Goal: Task Accomplishment & Management: Manage account settings

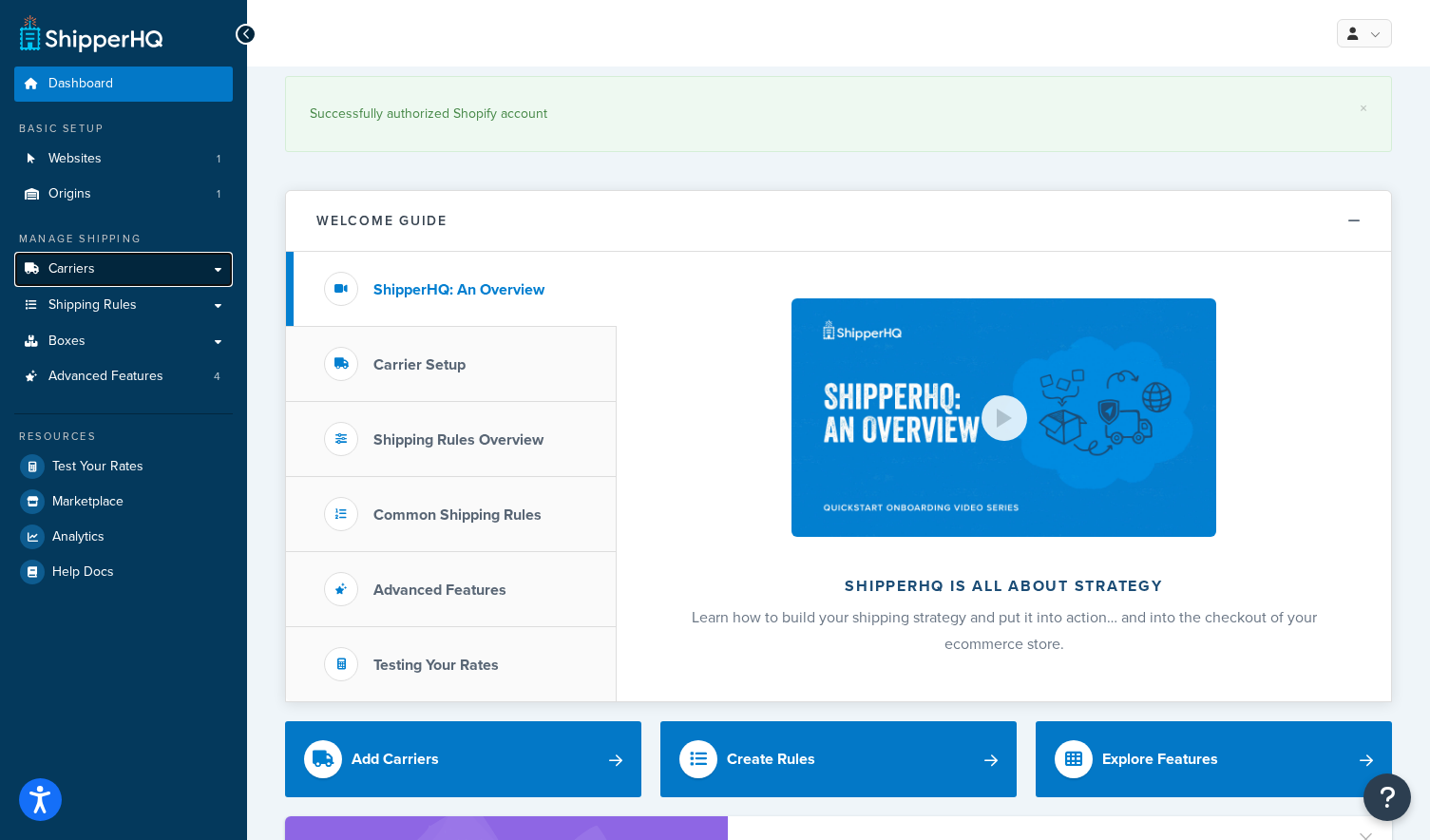
click at [154, 275] on link "Carriers" at bounding box center [123, 269] width 218 height 35
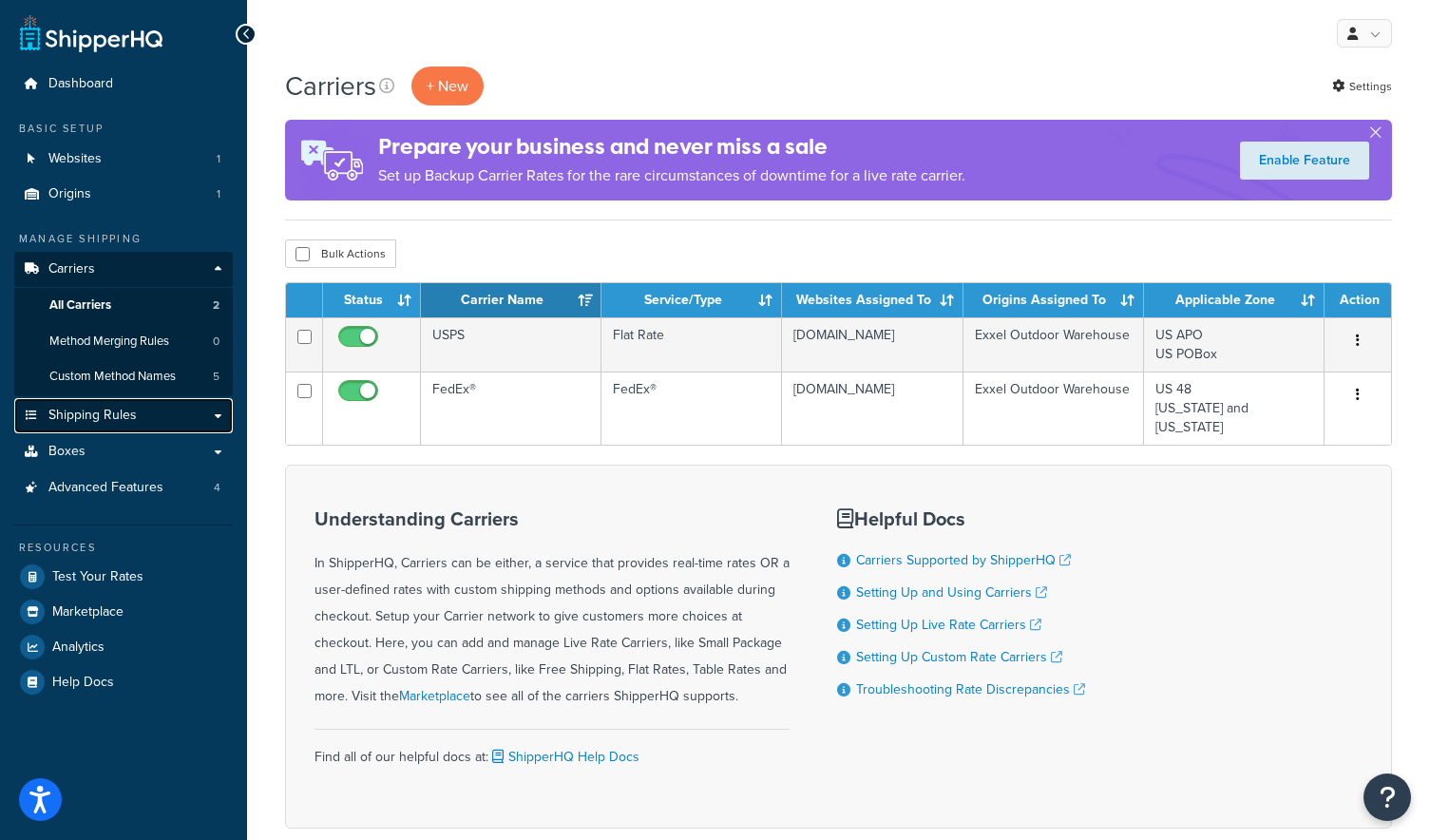
click at [180, 412] on link "Shipping Rules" at bounding box center [123, 415] width 218 height 35
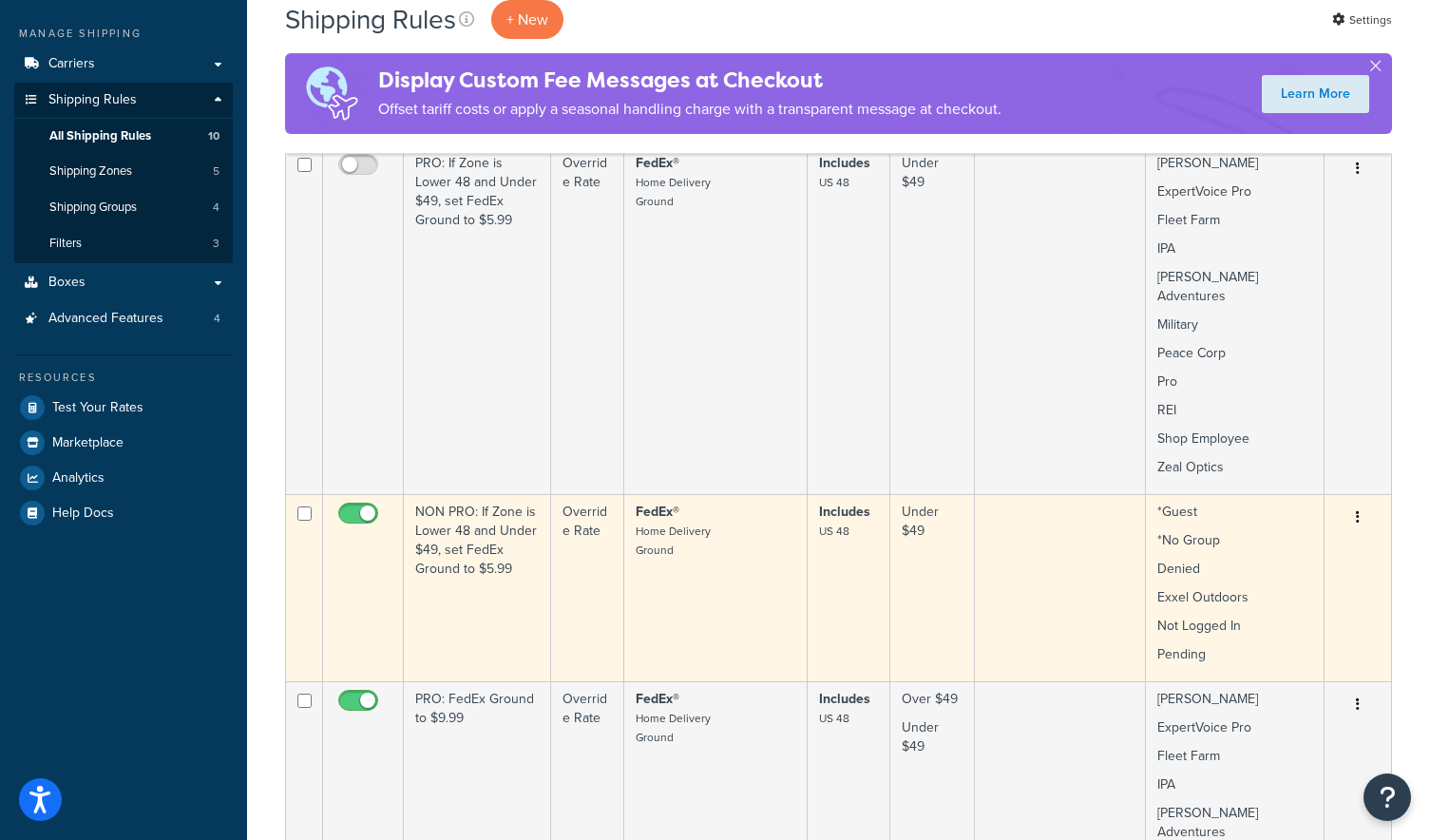
scroll to position [206, 0]
click at [1262, 566] on td "*Guest *No Group Denied Exxel Outdoors Not Logged In Pending" at bounding box center [1234, 586] width 178 height 187
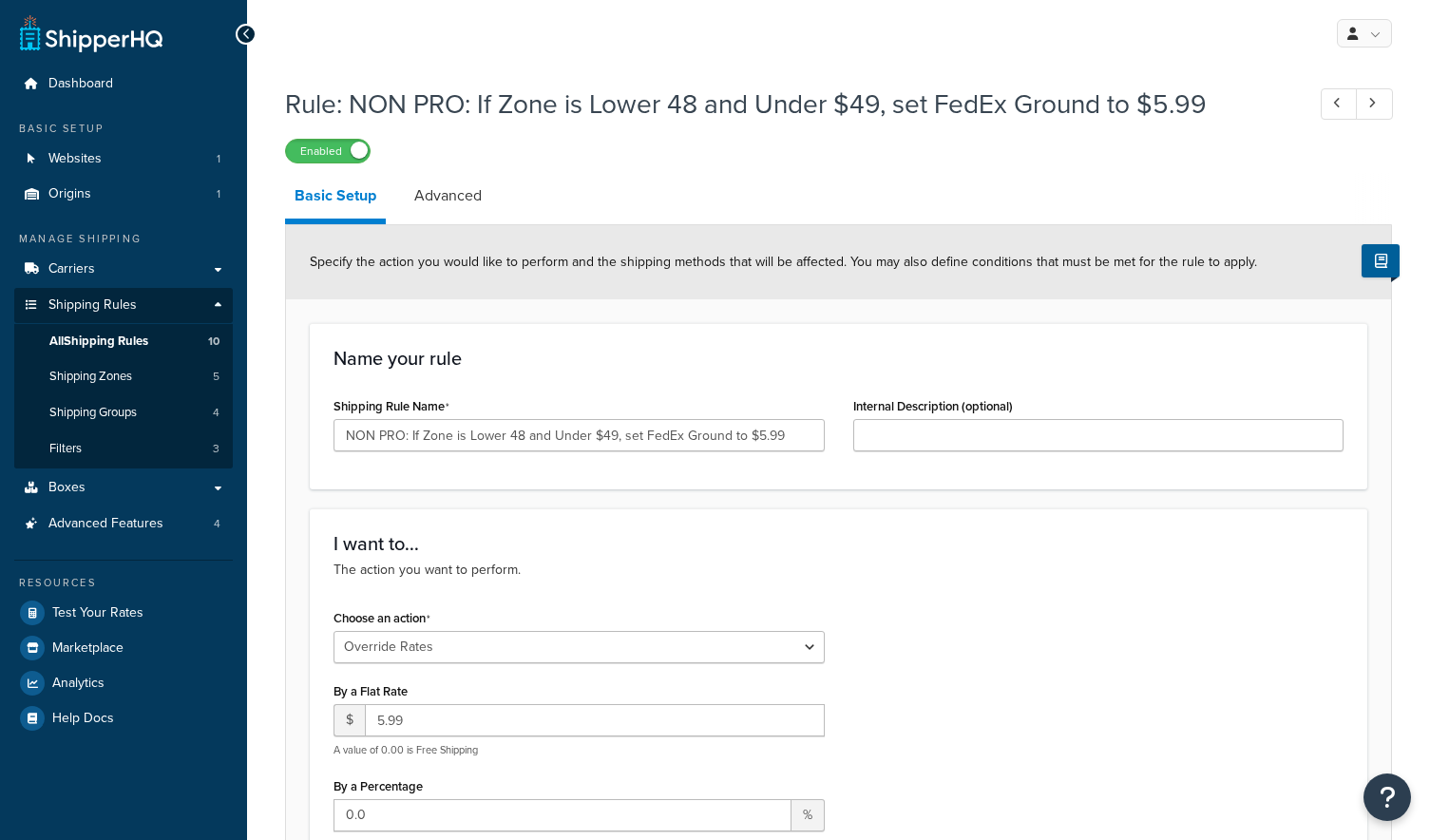
select select "OVERRIDE"
select select "LOCATION"
click at [464, 204] on link "Advanced" at bounding box center [447, 195] width 87 height 46
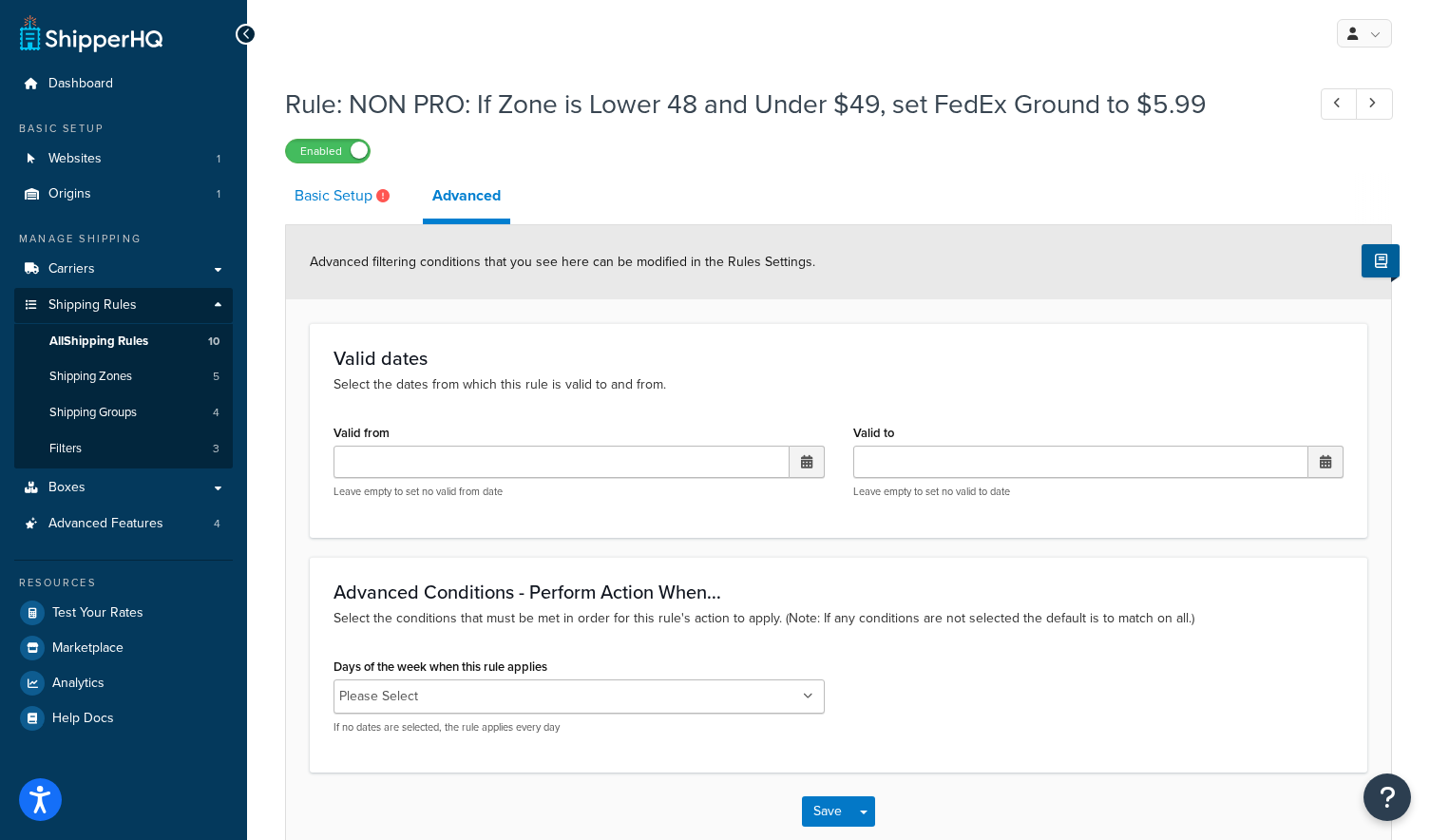
click at [323, 199] on link "Basic Setup" at bounding box center [344, 195] width 119 height 46
select select "OVERRIDE"
select select "LOCATION"
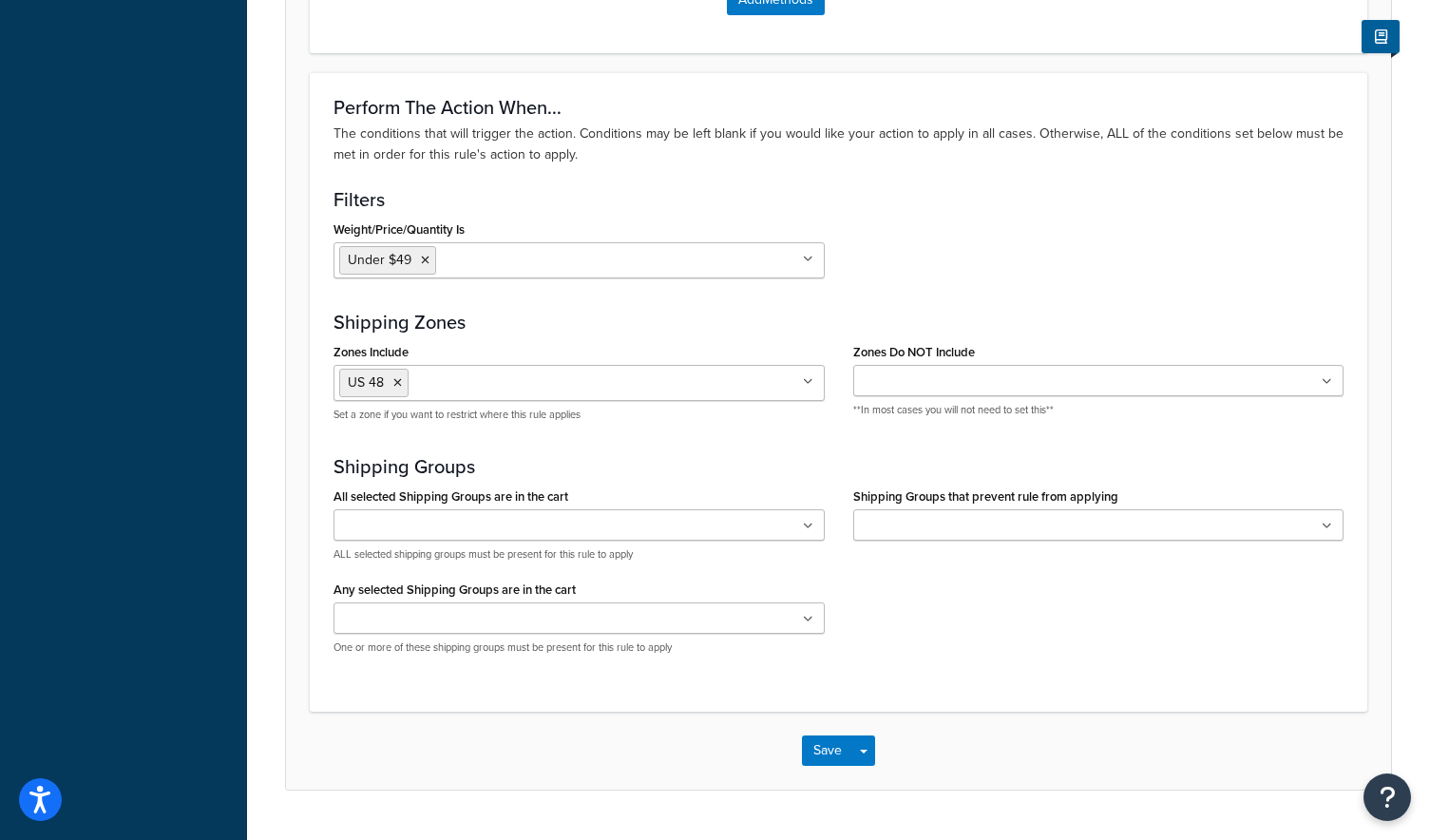
scroll to position [1421, 0]
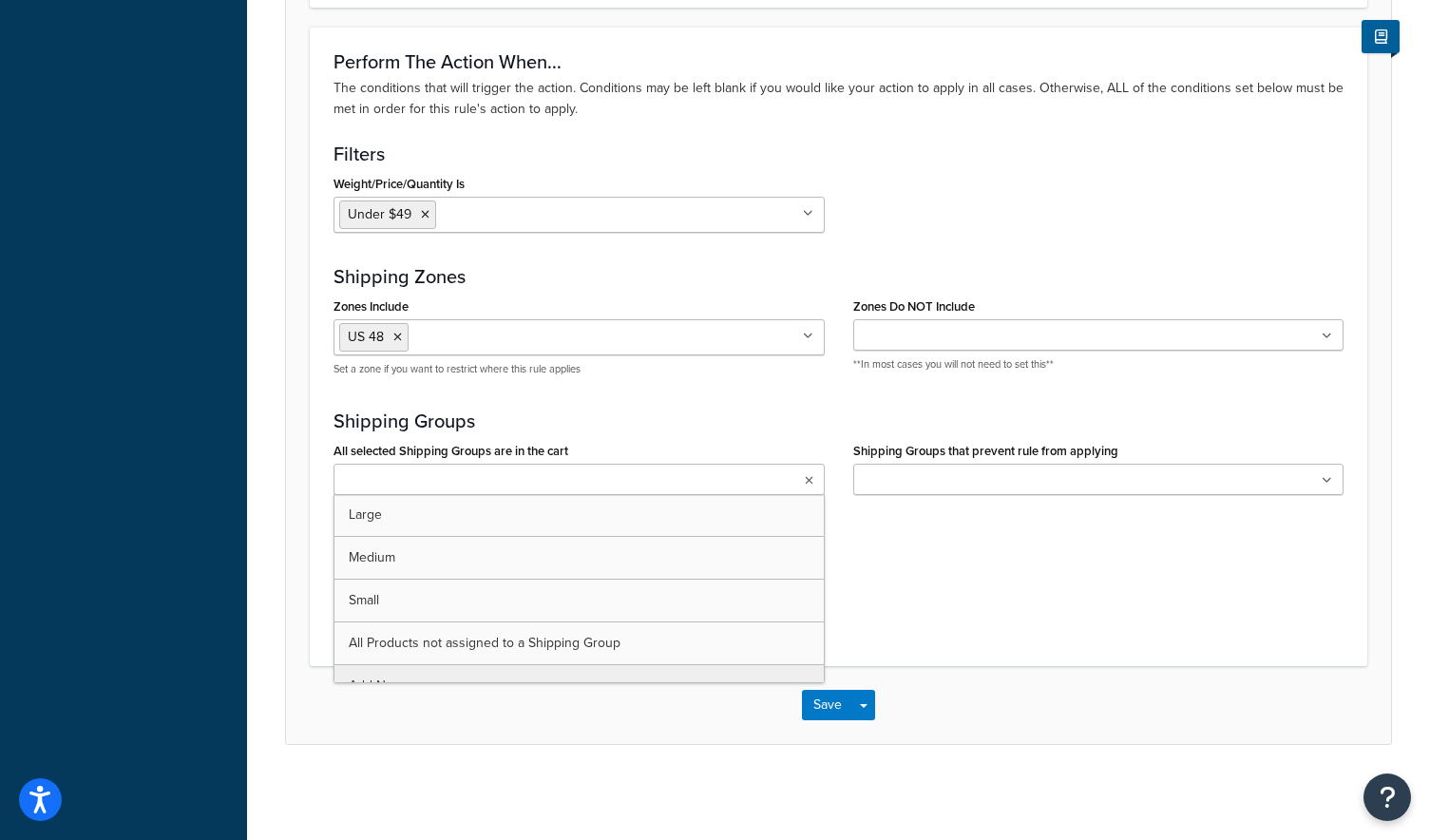
click at [784, 488] on ul at bounding box center [579, 479] width 491 height 31
click at [827, 479] on div "All selected Shipping Groups are in the cart Large Medium Small All Products no…" at bounding box center [579, 530] width 520 height 187
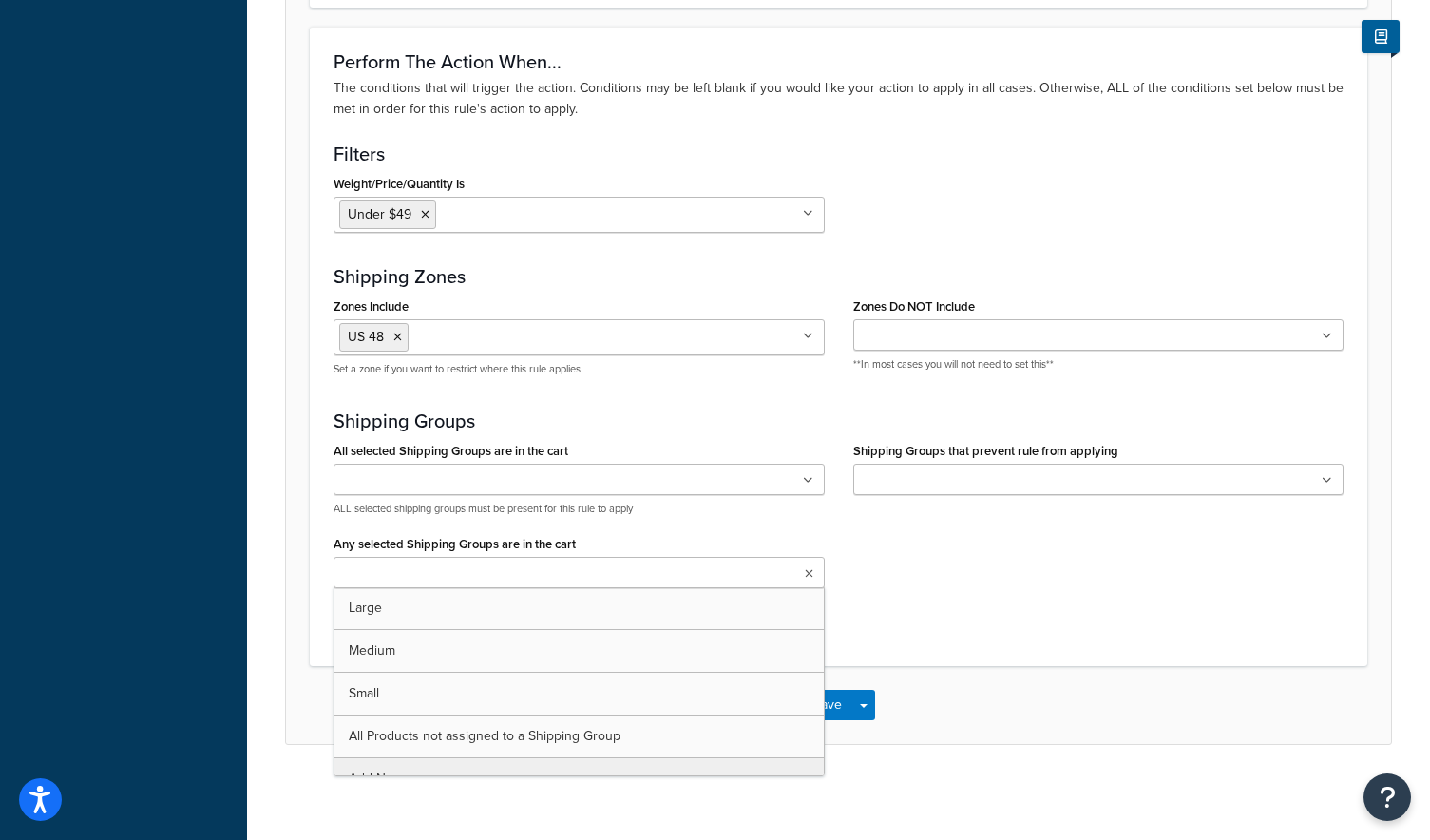
click at [803, 579] on ul at bounding box center [579, 572] width 491 height 31
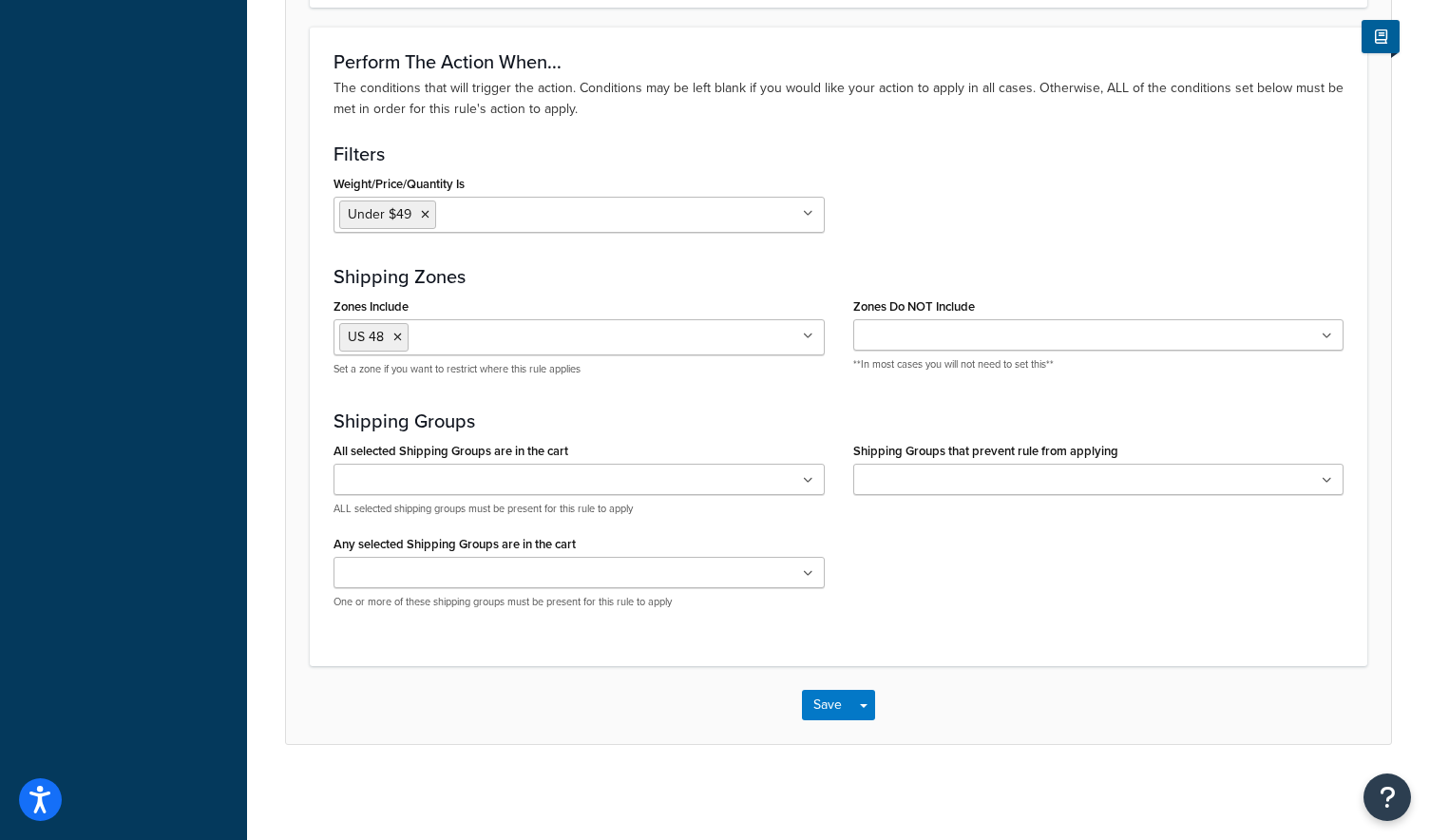
click at [810, 574] on icon at bounding box center [808, 574] width 10 height 11
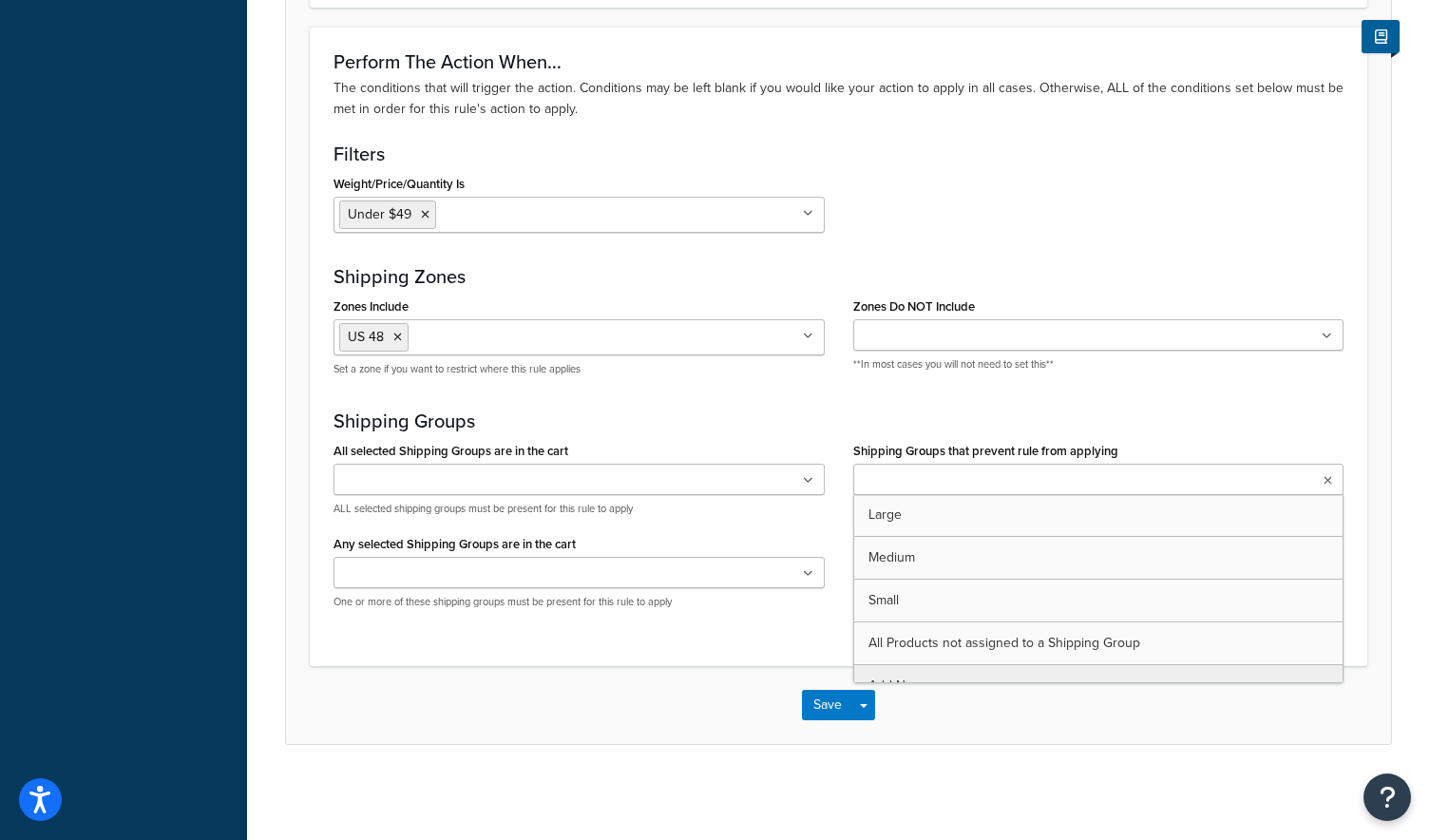
click at [1173, 471] on ul at bounding box center [1099, 479] width 491 height 31
click at [1245, 340] on ul at bounding box center [1099, 335] width 491 height 31
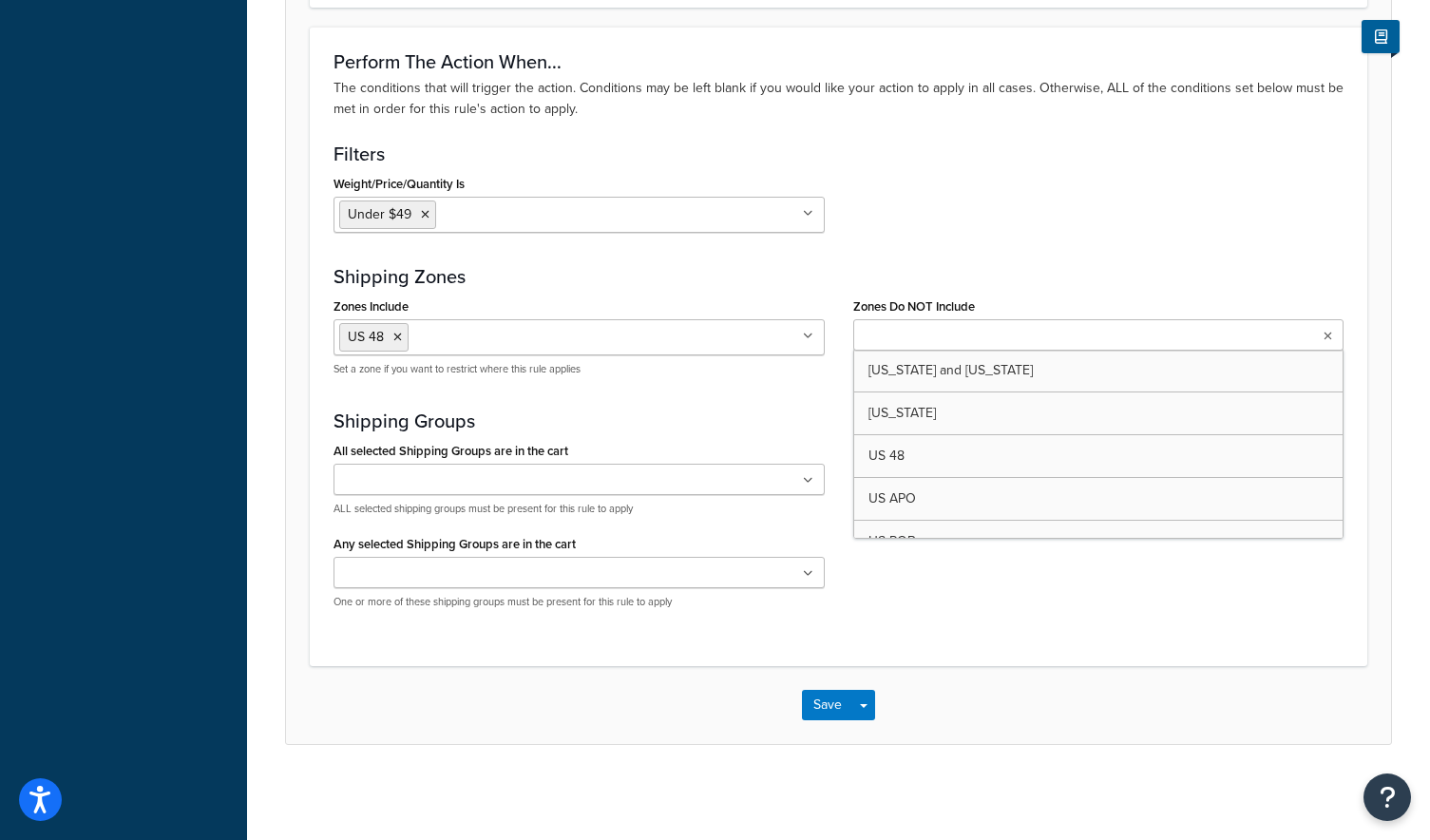
click at [1245, 340] on ul at bounding box center [1099, 335] width 491 height 31
click at [1248, 336] on ul at bounding box center [1099, 335] width 491 height 31
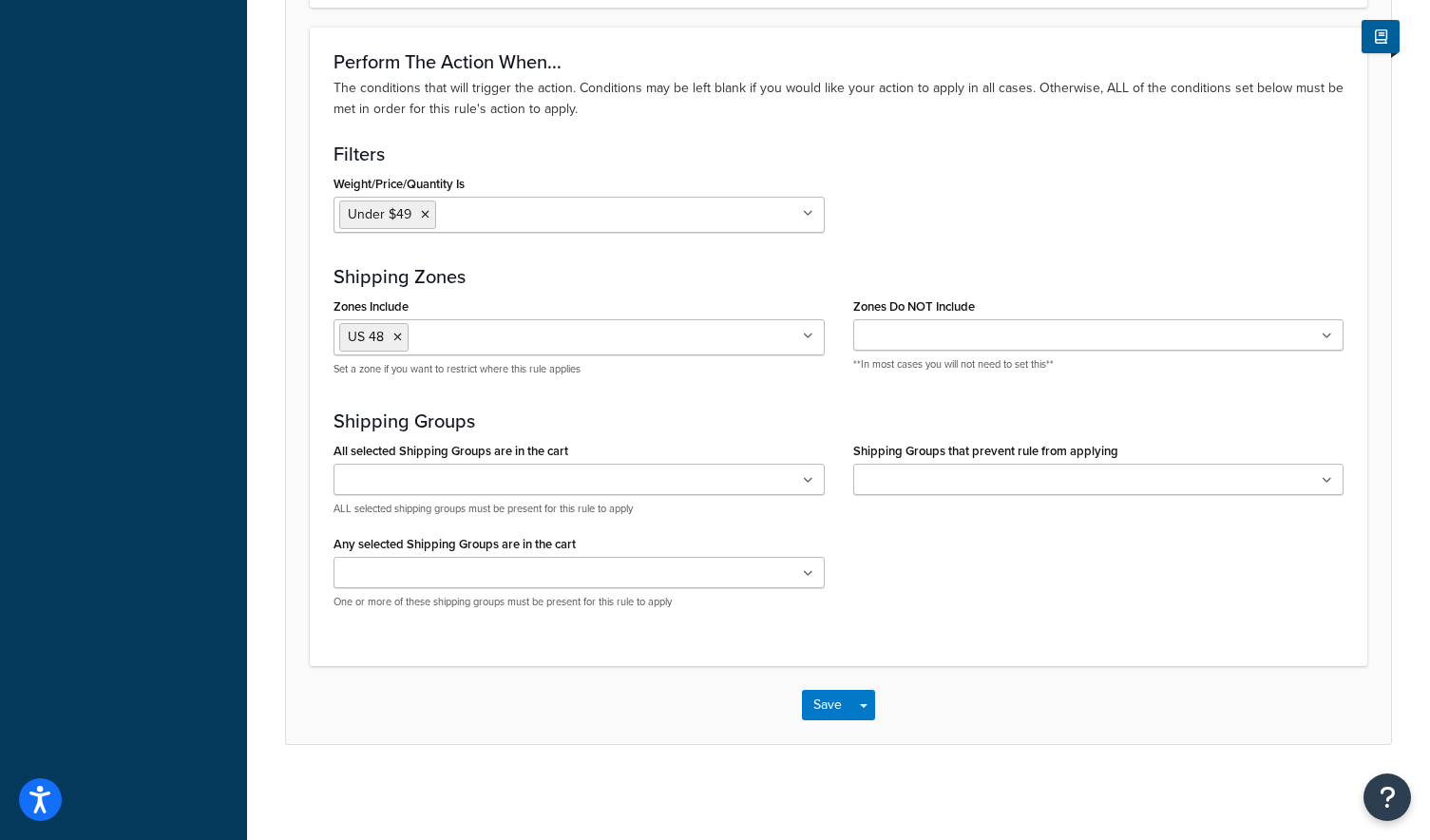
click at [1293, 245] on div "Weight/Price/Quantity Is Under $49 Over $150 Over $49 Add New" at bounding box center [839, 208] width 1039 height 77
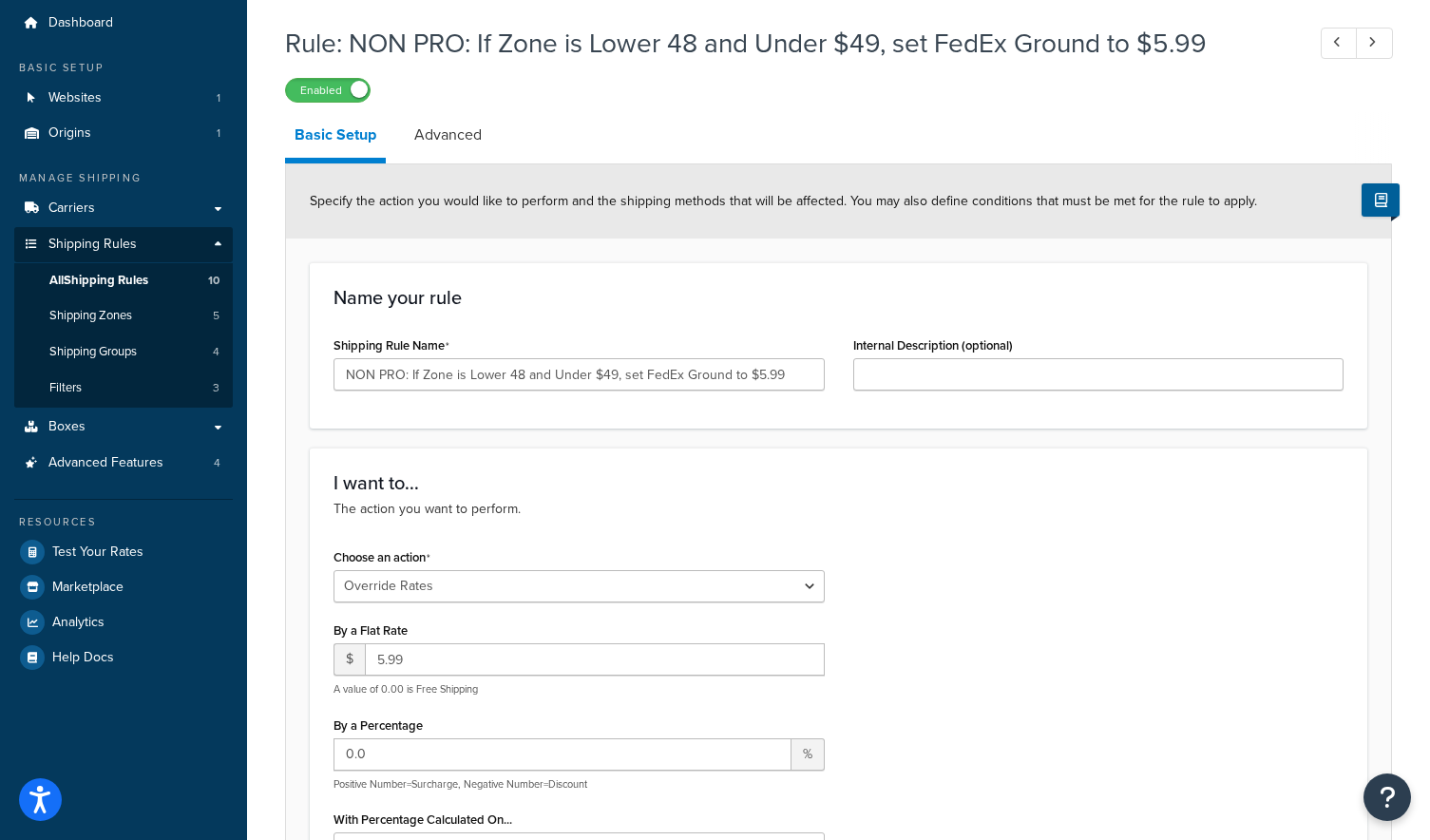
scroll to position [0, 0]
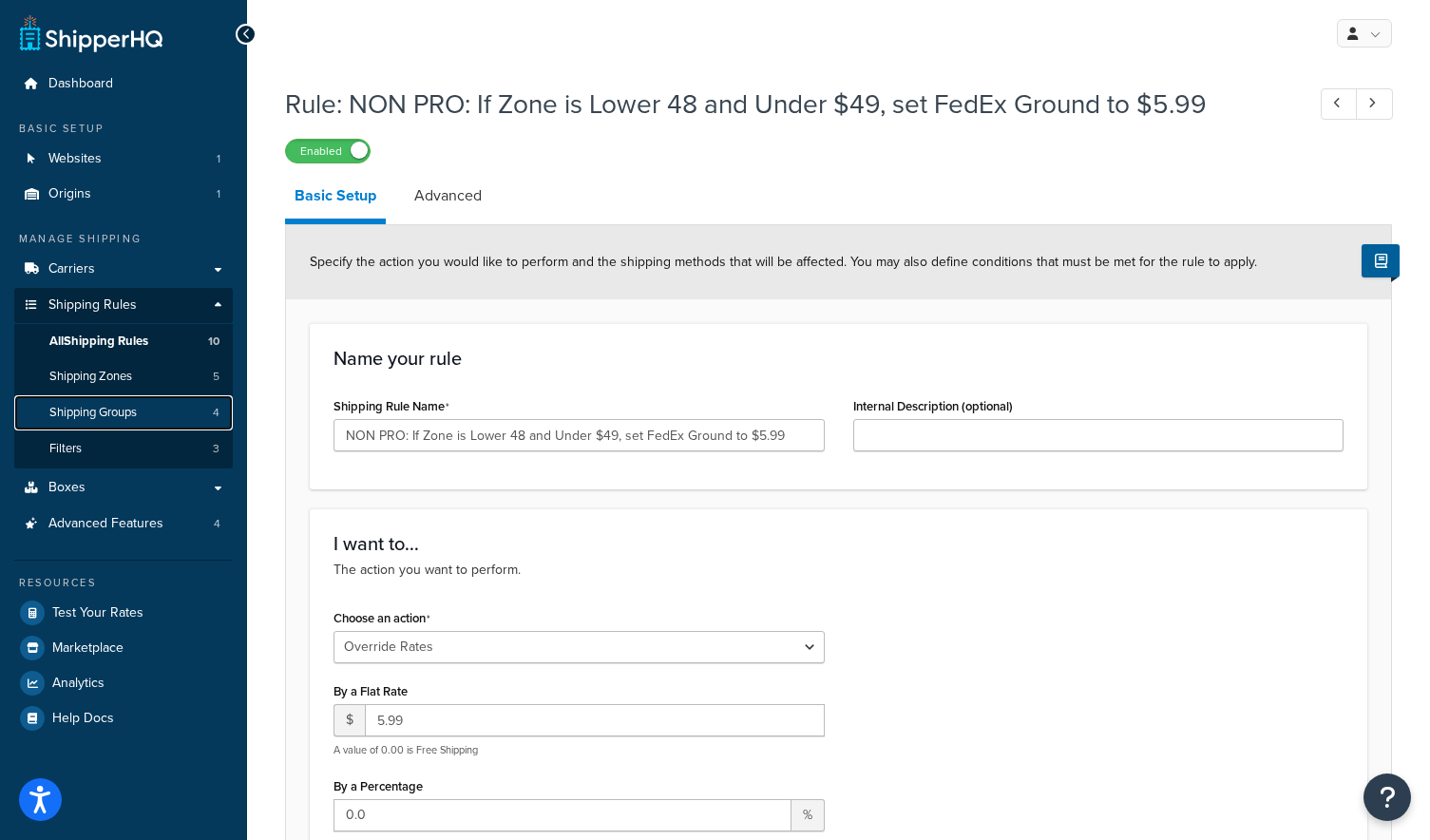
click at [139, 424] on link "Shipping Groups 4" at bounding box center [123, 412] width 218 height 35
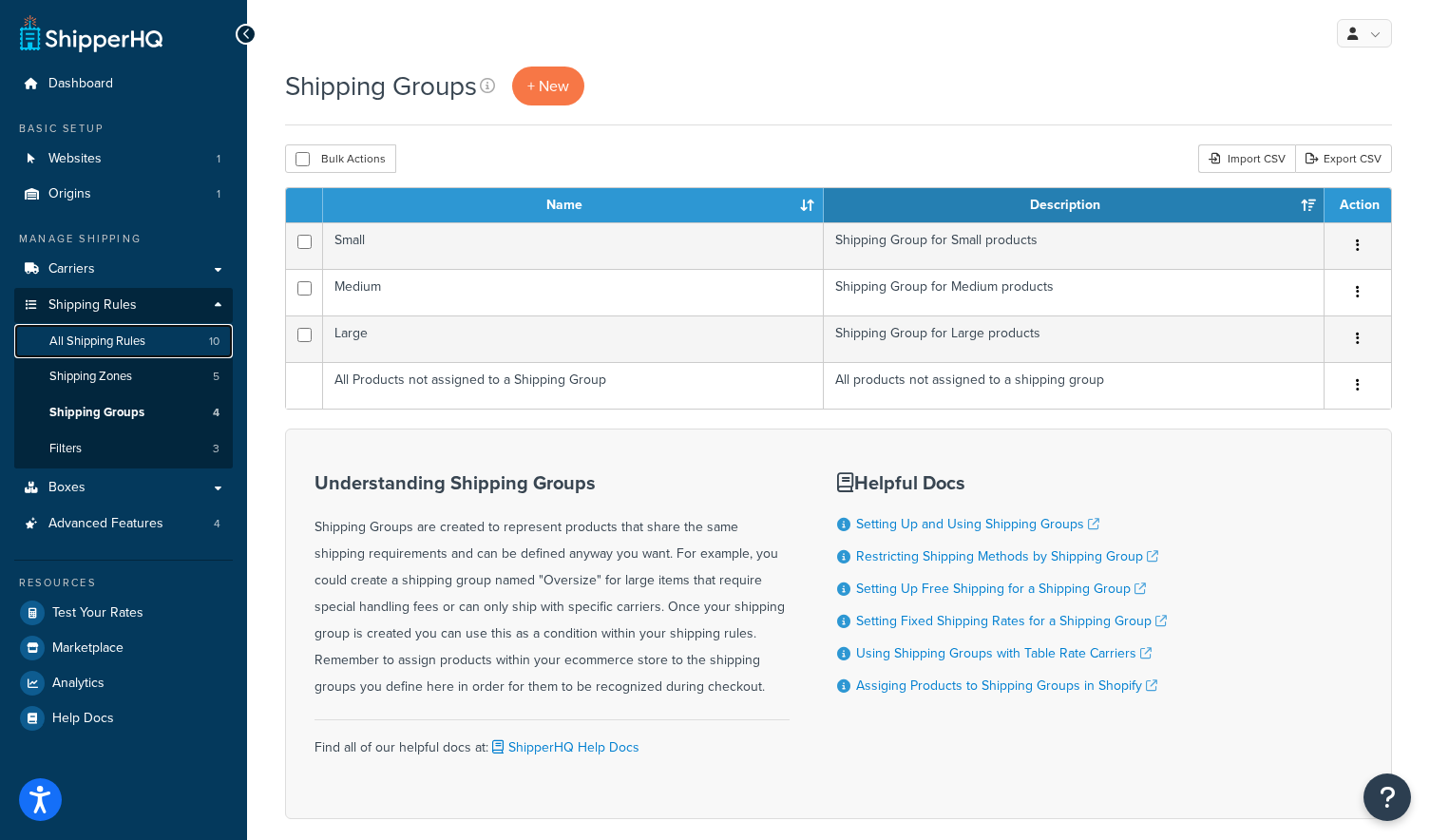
click at [127, 345] on span "All Shipping Rules" at bounding box center [97, 341] width 96 height 16
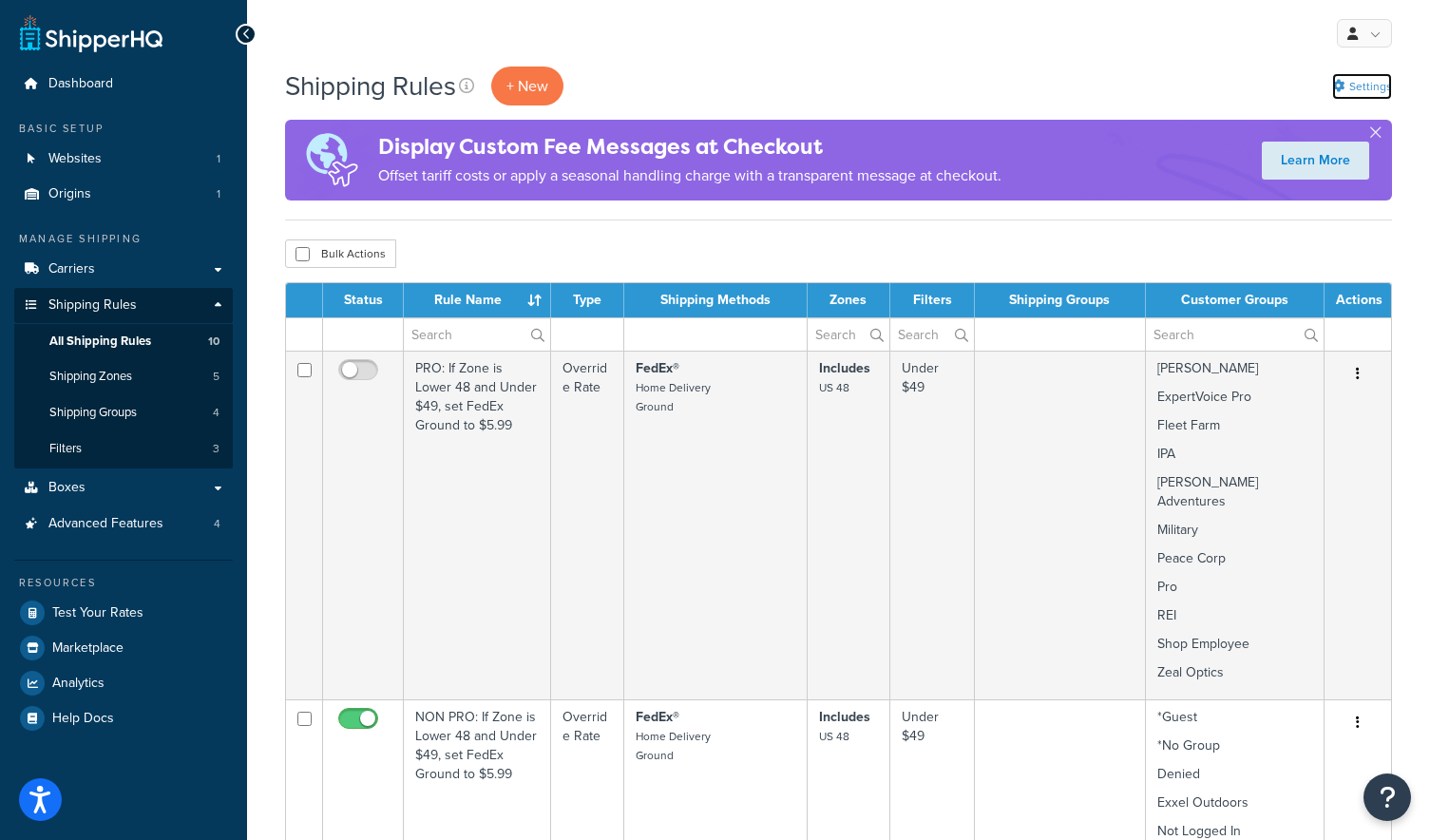
click at [1368, 90] on link "Settings" at bounding box center [1362, 87] width 60 height 27
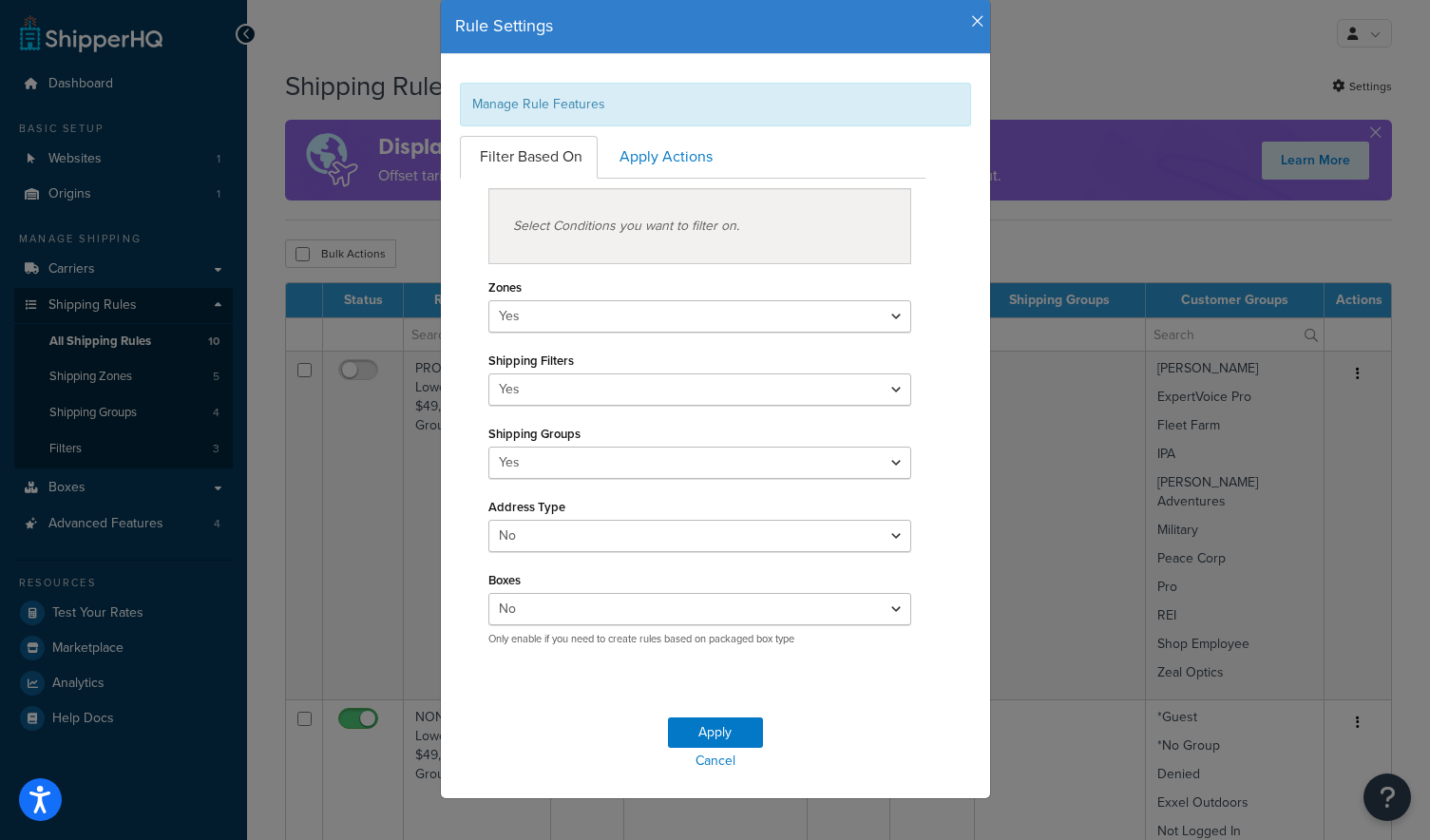
scroll to position [57, 0]
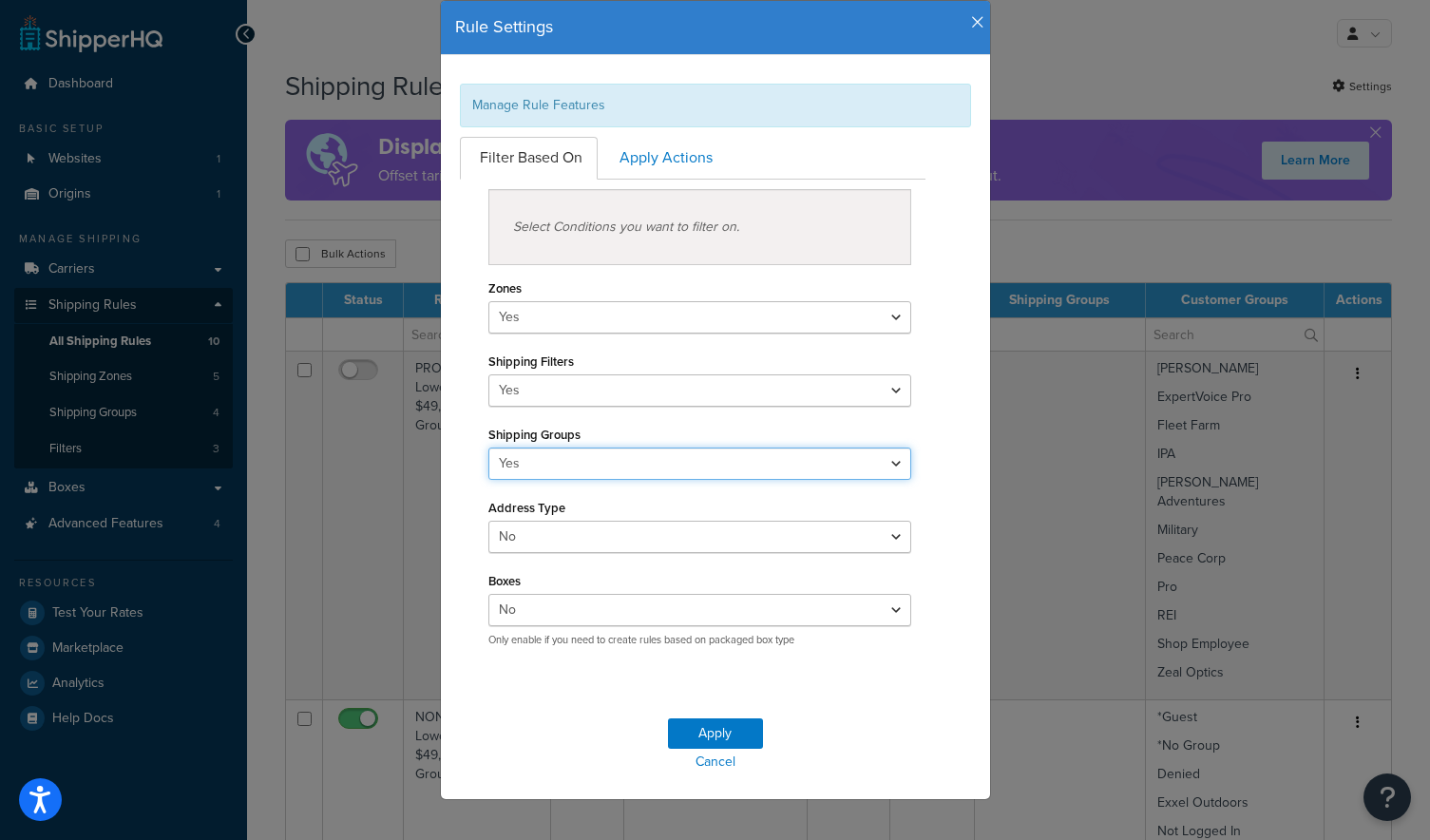
click at [660, 470] on select "Yes No" at bounding box center [700, 463] width 424 height 32
click at [488, 447] on select "Yes No" at bounding box center [700, 463] width 424 height 32
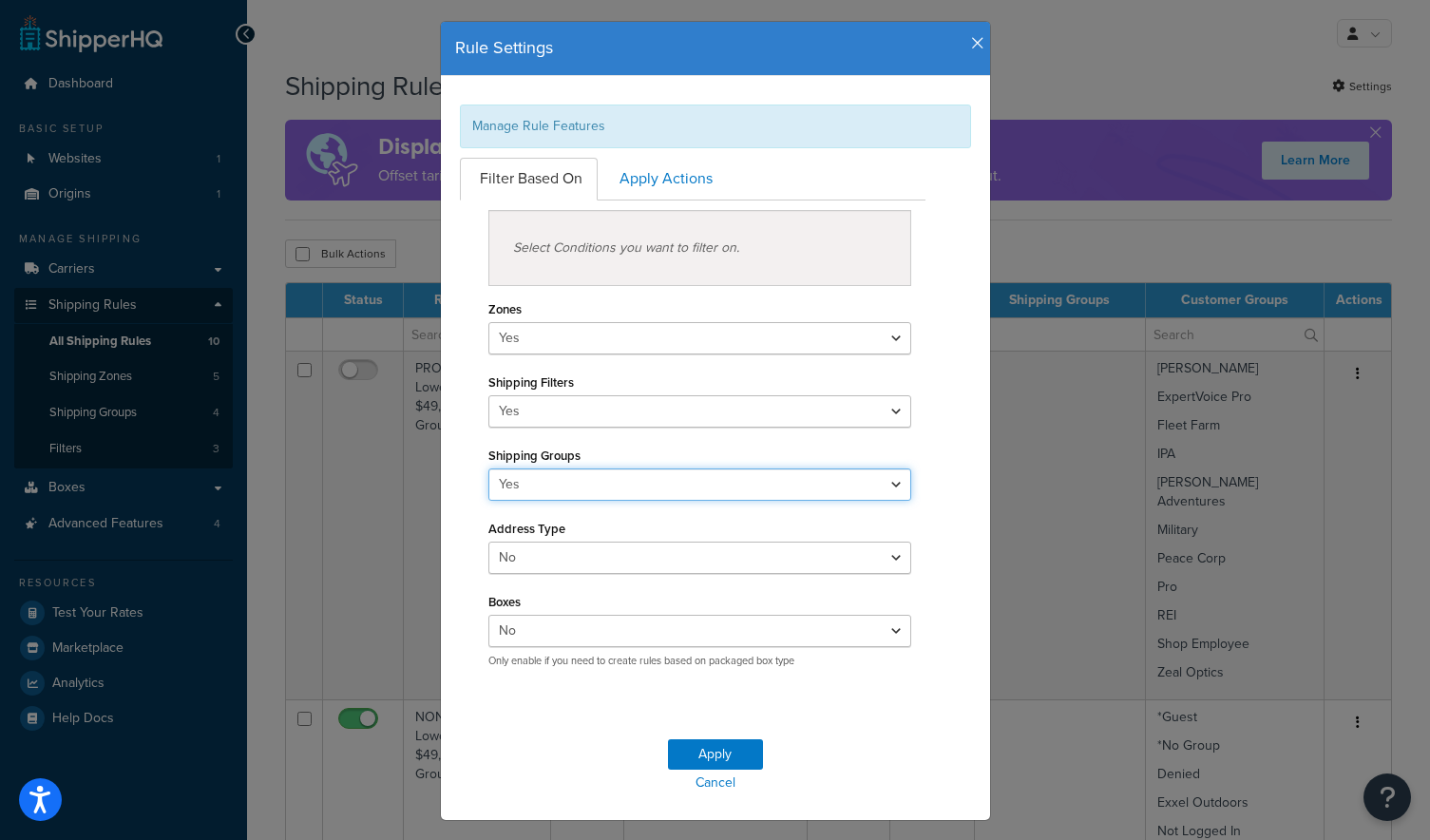
scroll to position [23, 0]
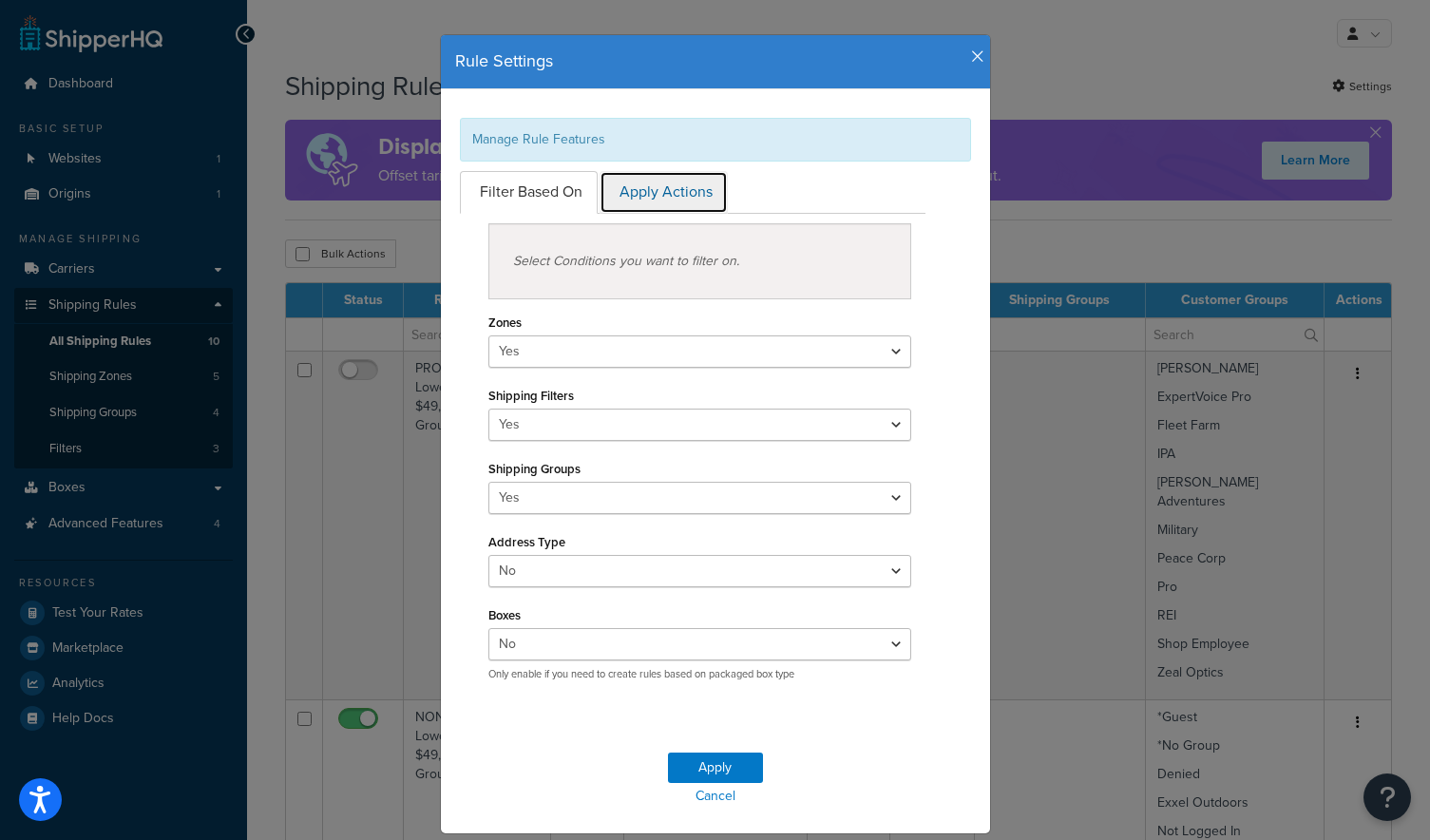
click at [613, 190] on link "Apply Actions" at bounding box center [664, 192] width 128 height 43
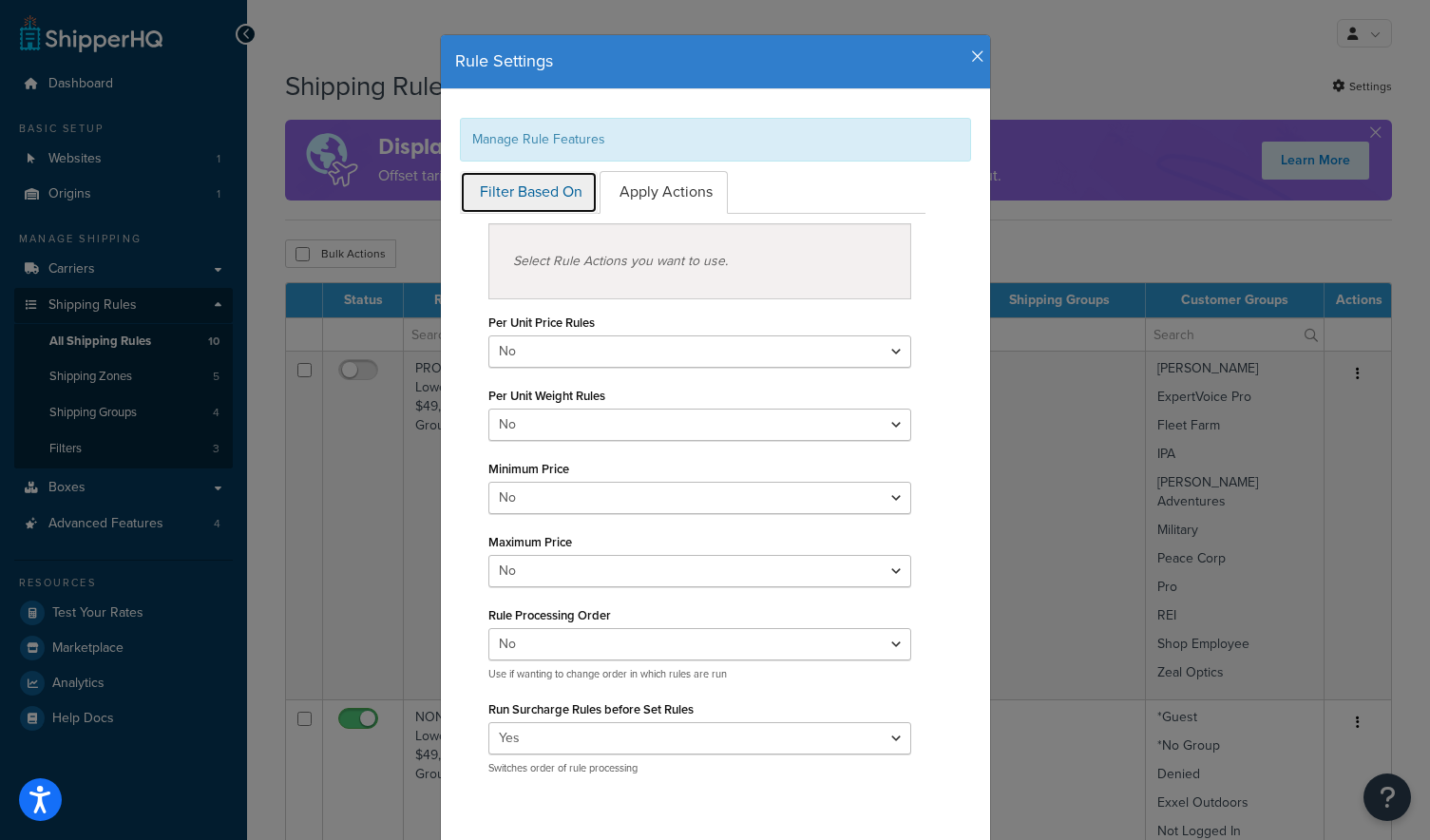
click at [529, 197] on link "Filter Based On" at bounding box center [528, 192] width 137 height 43
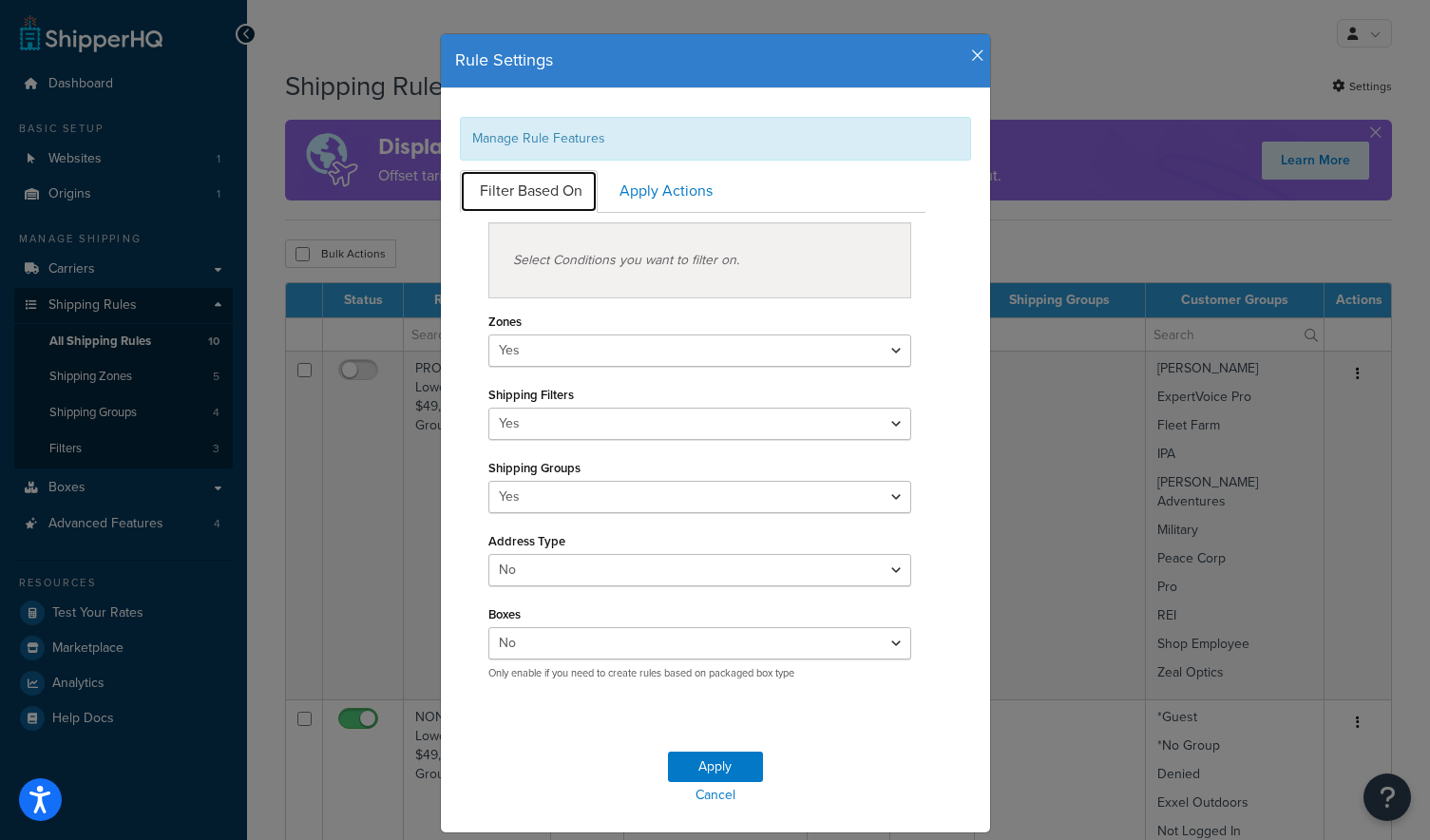
scroll to position [0, 0]
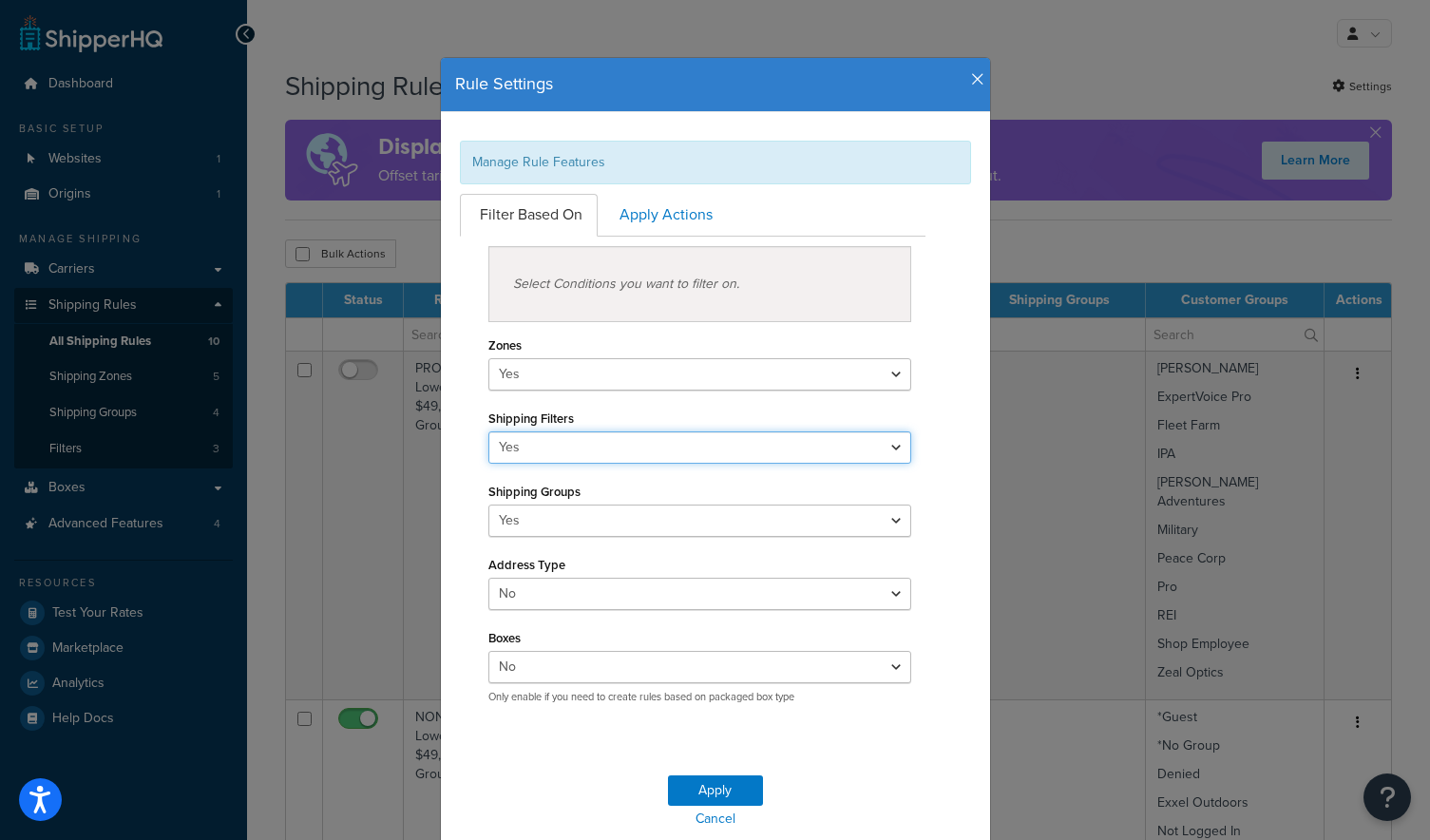
click at [533, 436] on select "Yes No" at bounding box center [700, 447] width 424 height 32
click at [488, 431] on select "Yes No" at bounding box center [700, 447] width 424 height 32
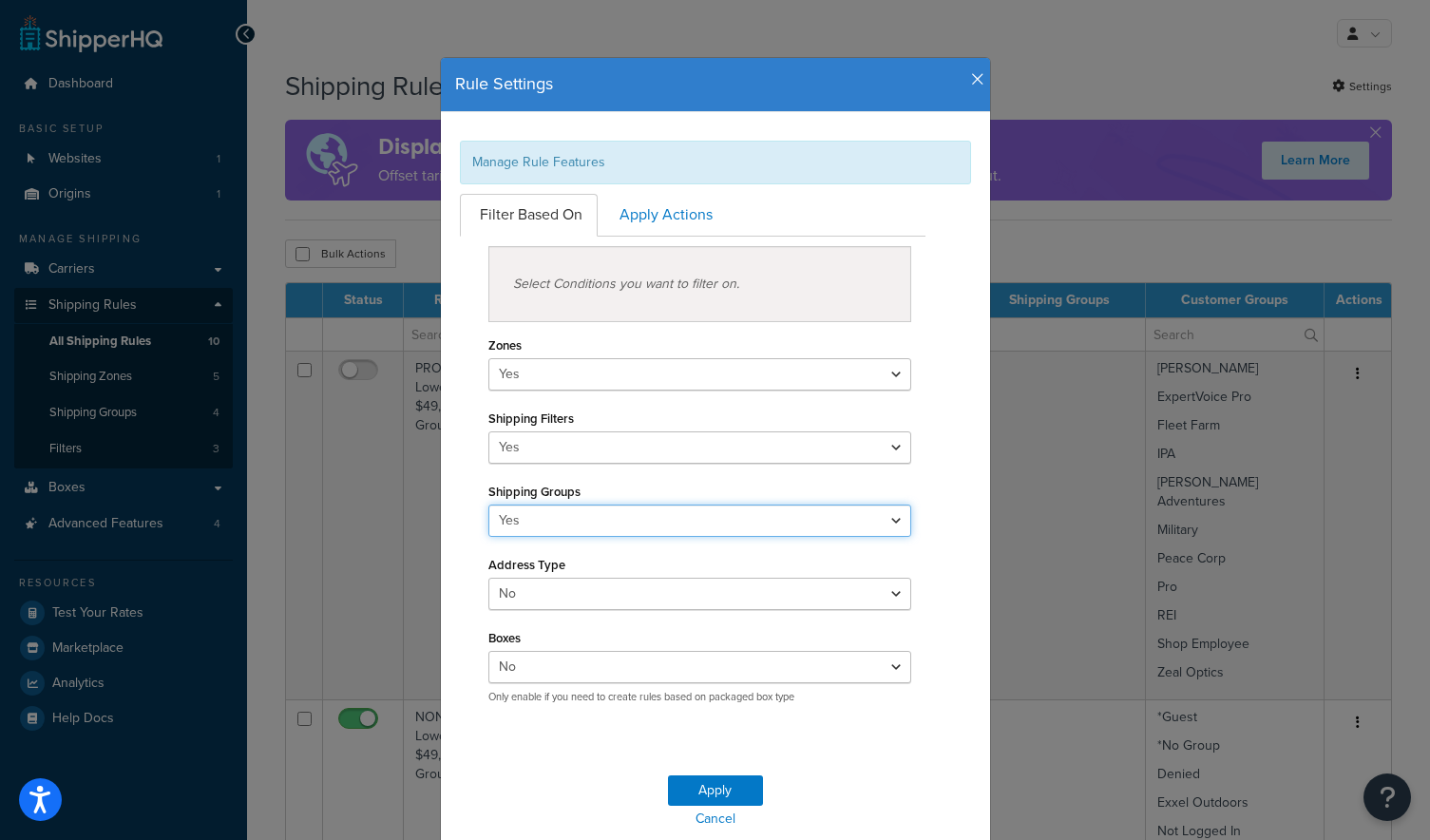
click at [726, 527] on select "Yes No" at bounding box center [700, 521] width 424 height 32
click at [488, 504] on select "Yes No" at bounding box center [700, 521] width 424 height 32
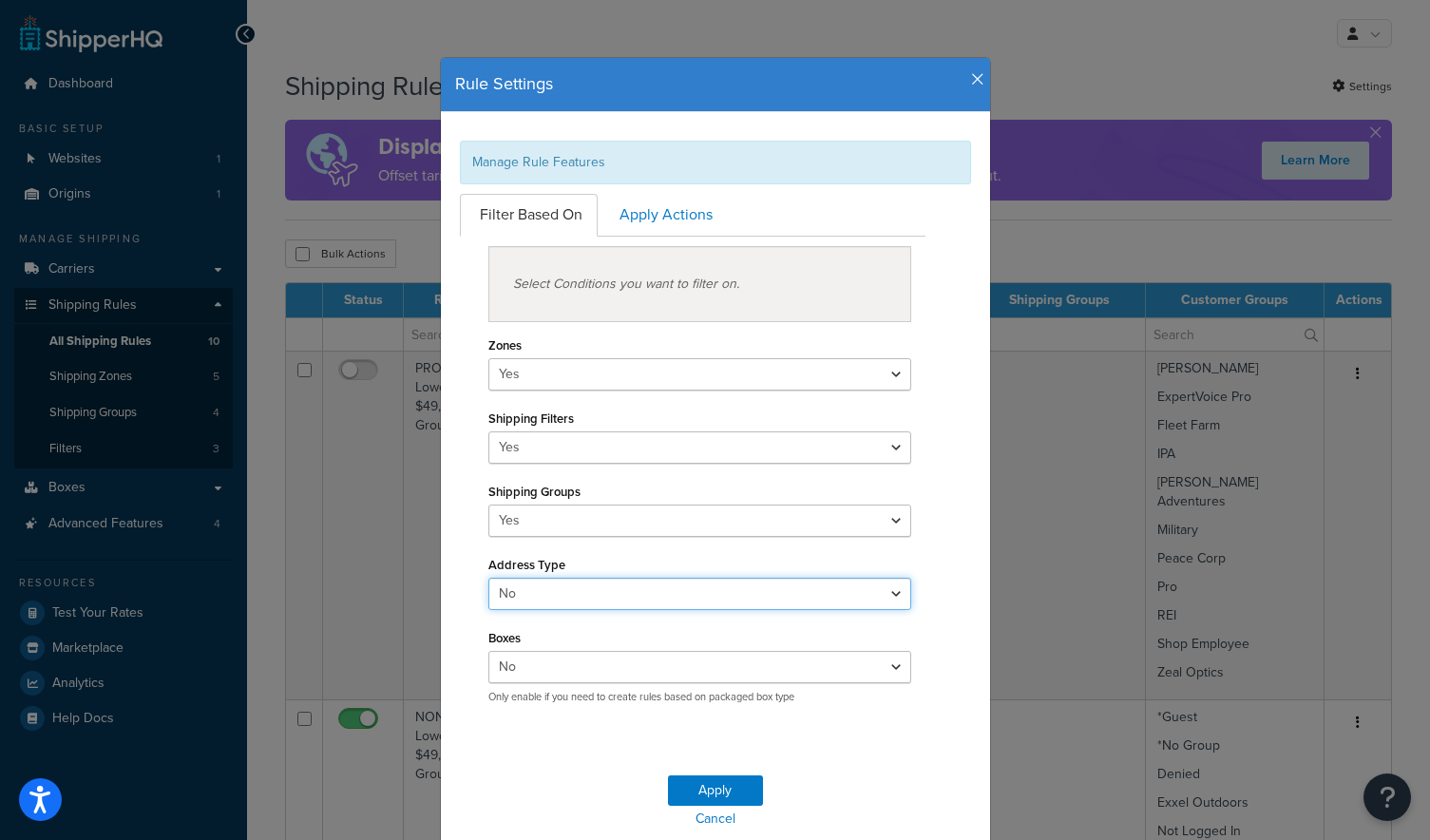
click at [743, 584] on select "Yes No" at bounding box center [700, 594] width 424 height 32
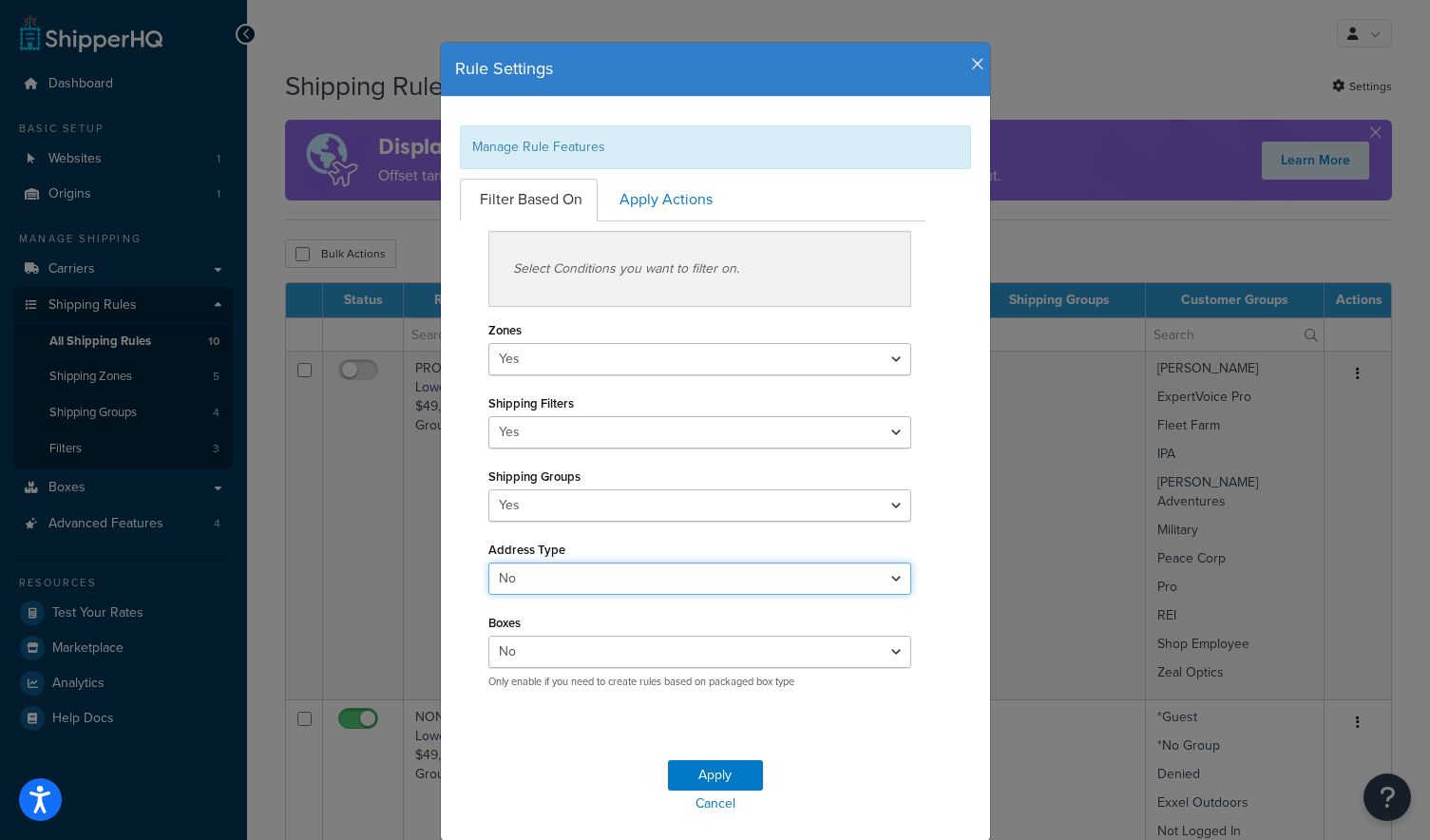
scroll to position [17, 0]
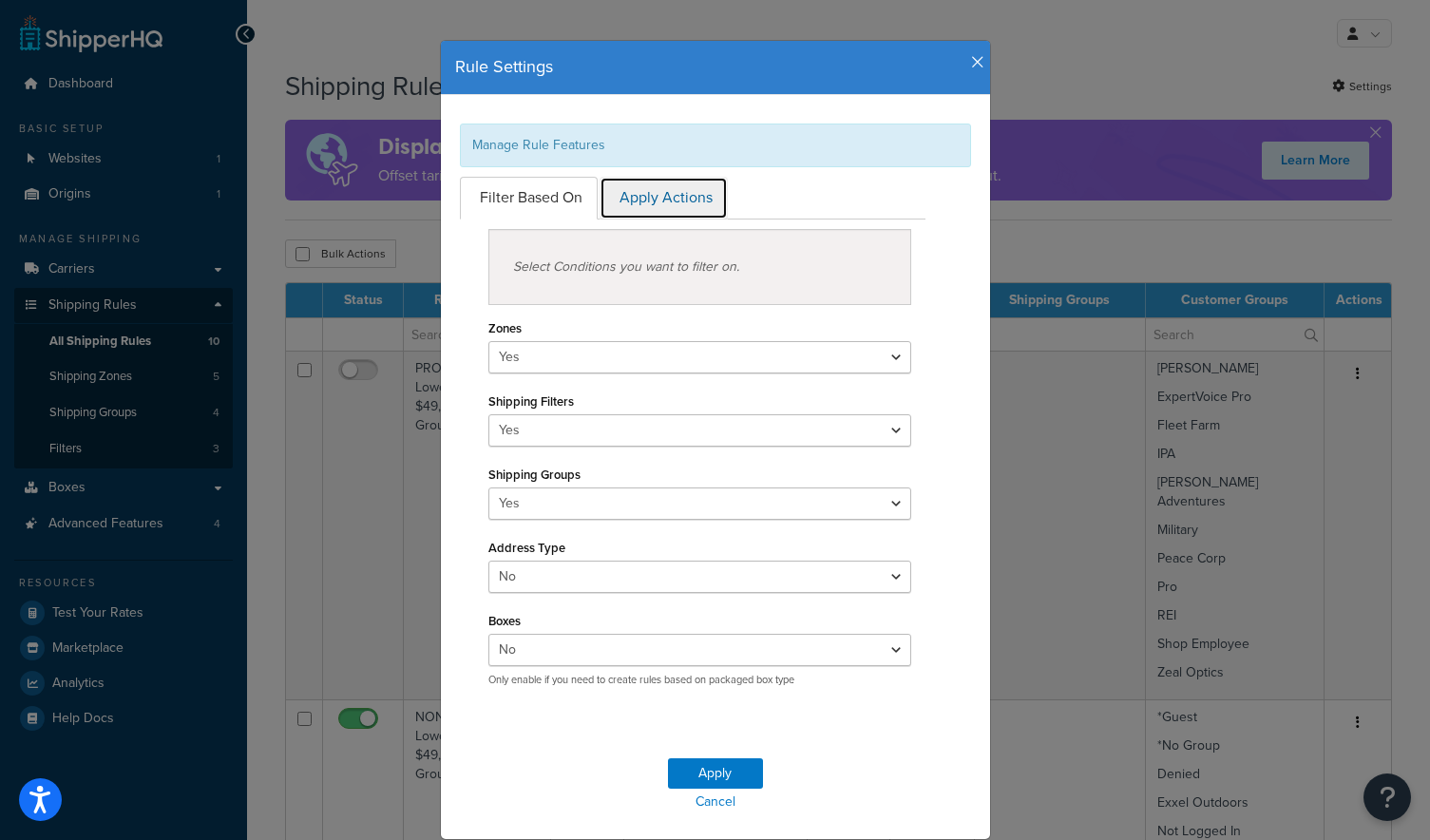
click at [671, 208] on link "Apply Actions" at bounding box center [664, 197] width 128 height 43
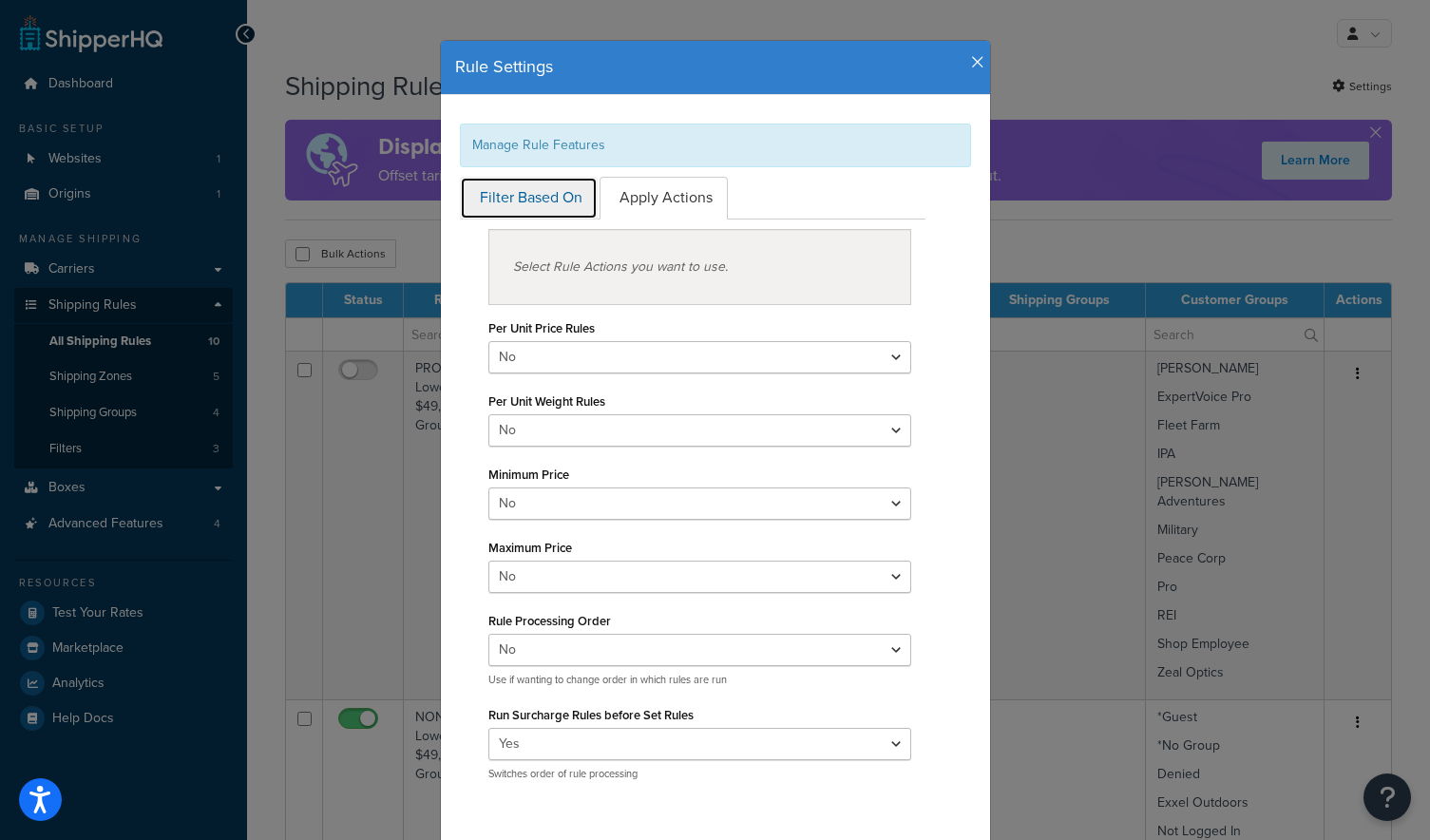
click at [543, 206] on link "Filter Based On" at bounding box center [528, 197] width 137 height 43
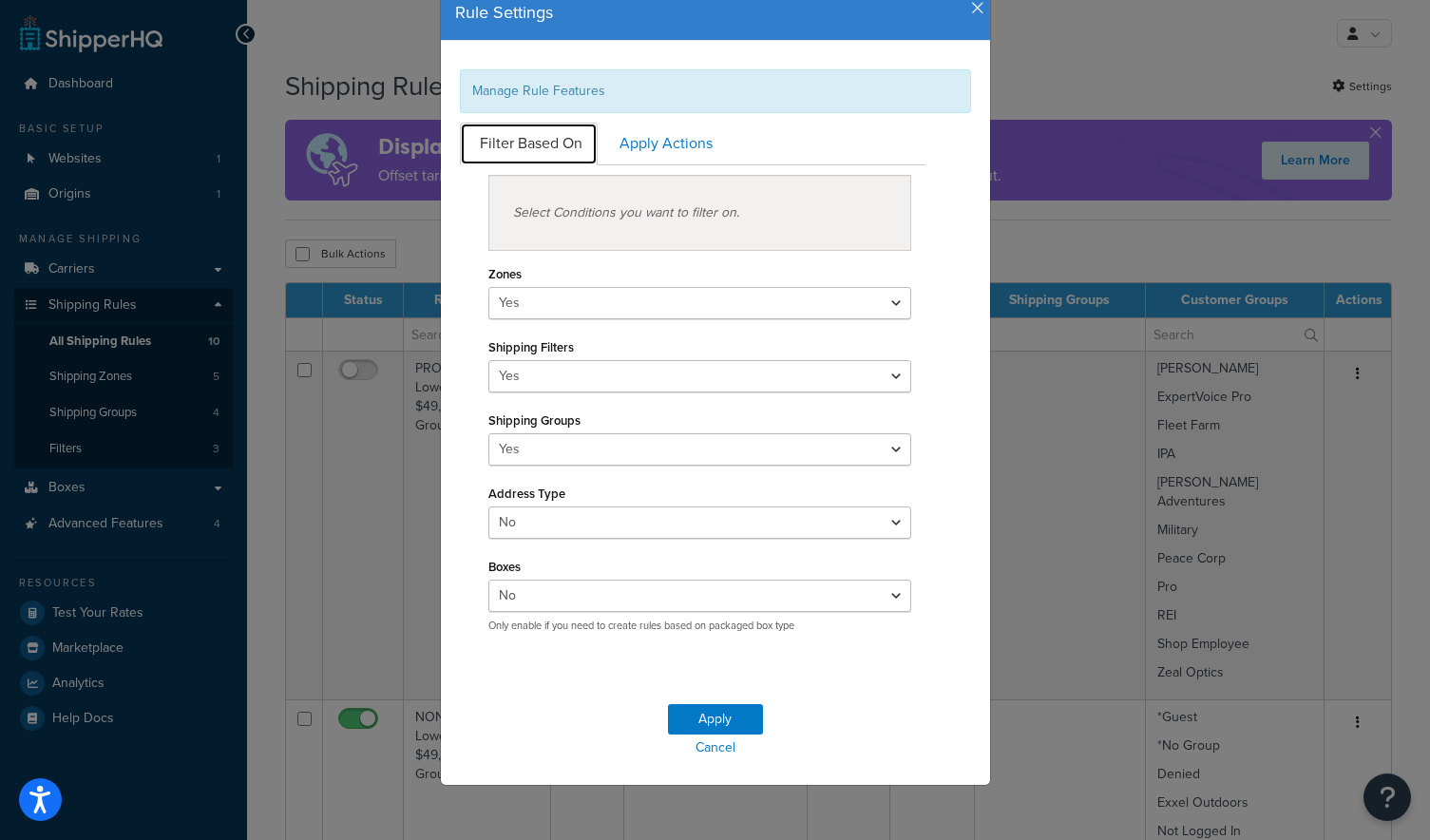
scroll to position [74, 0]
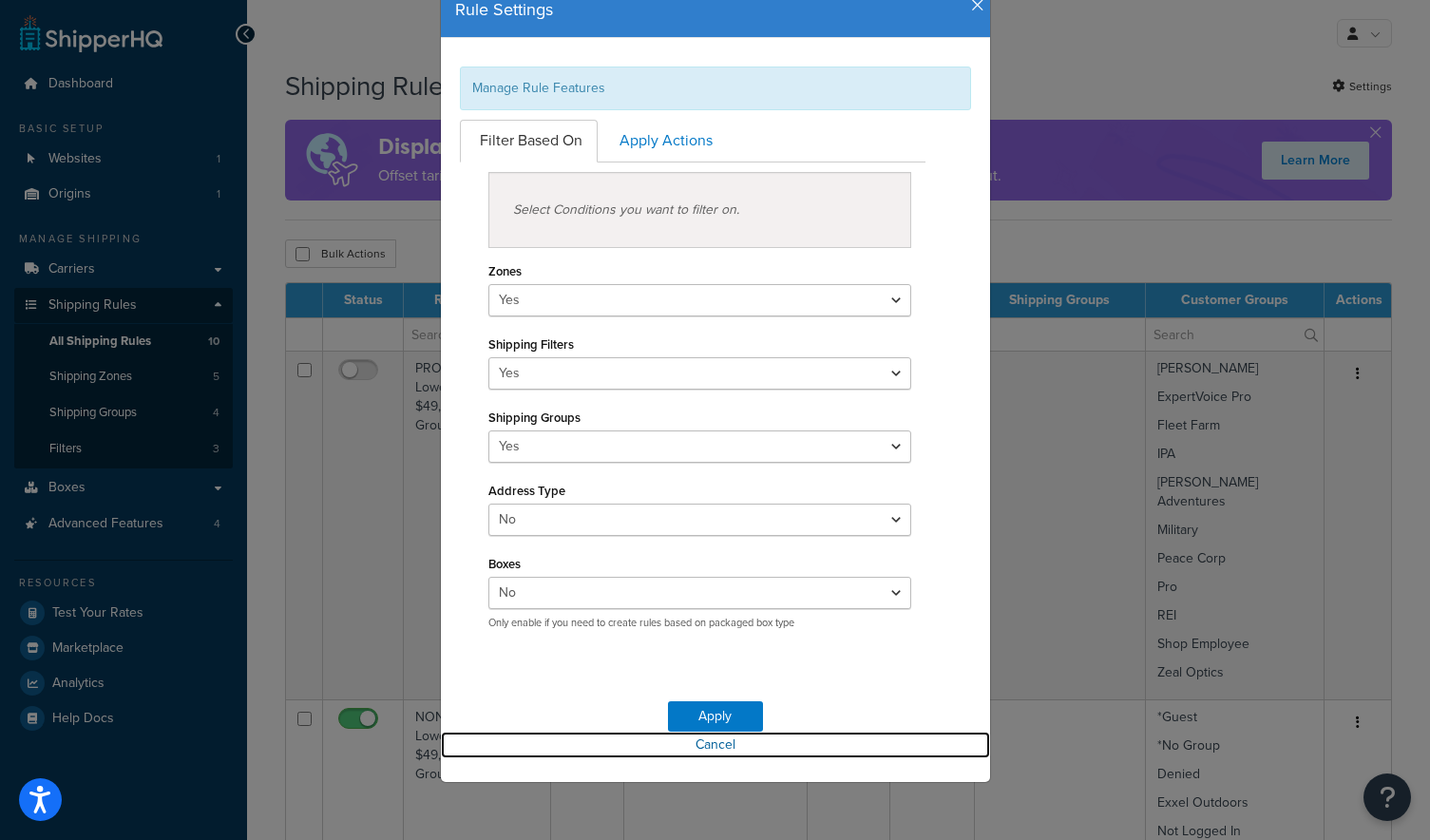
click at [728, 744] on link "Cancel" at bounding box center [715, 745] width 549 height 27
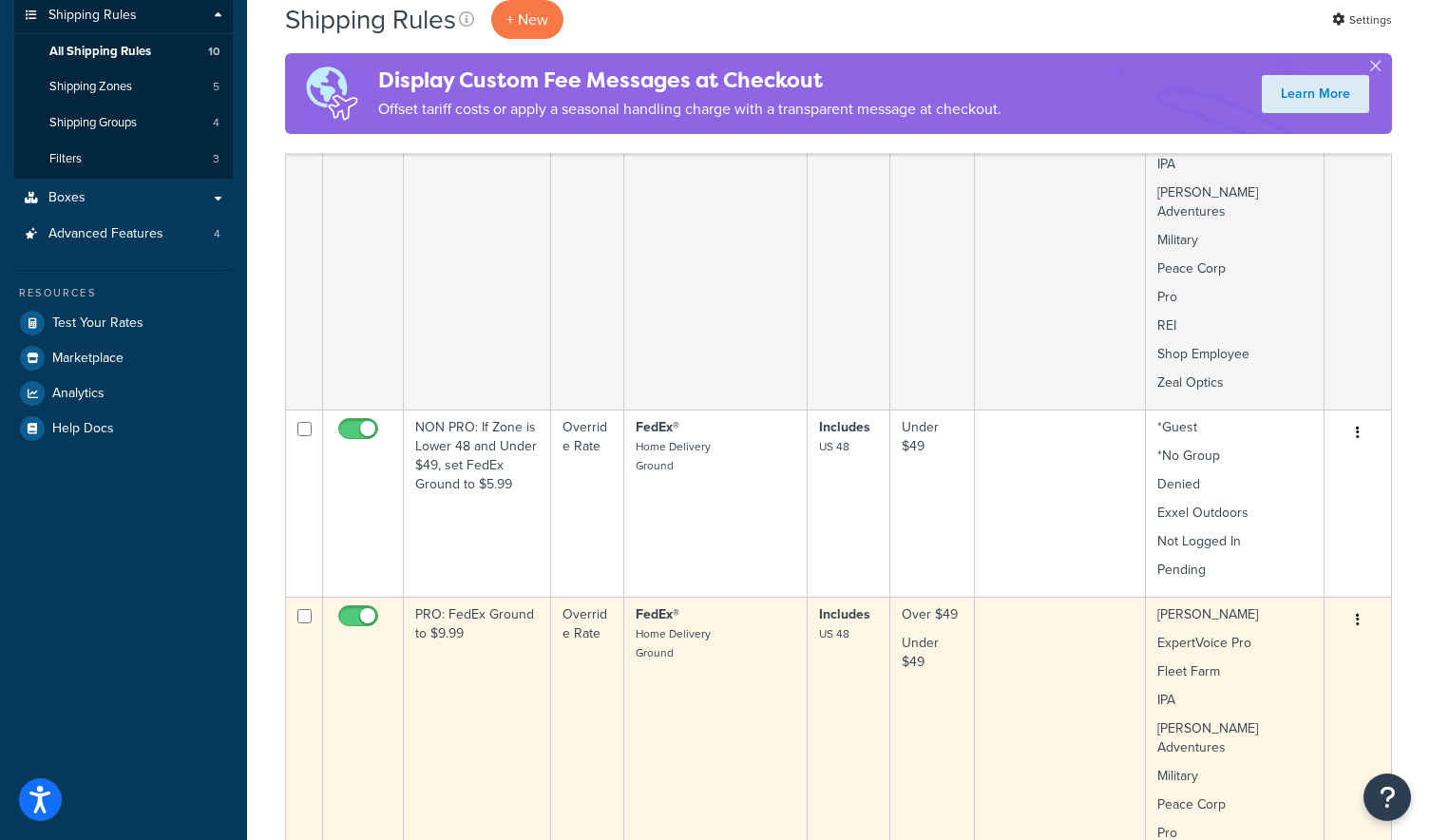
scroll to position [299, 0]
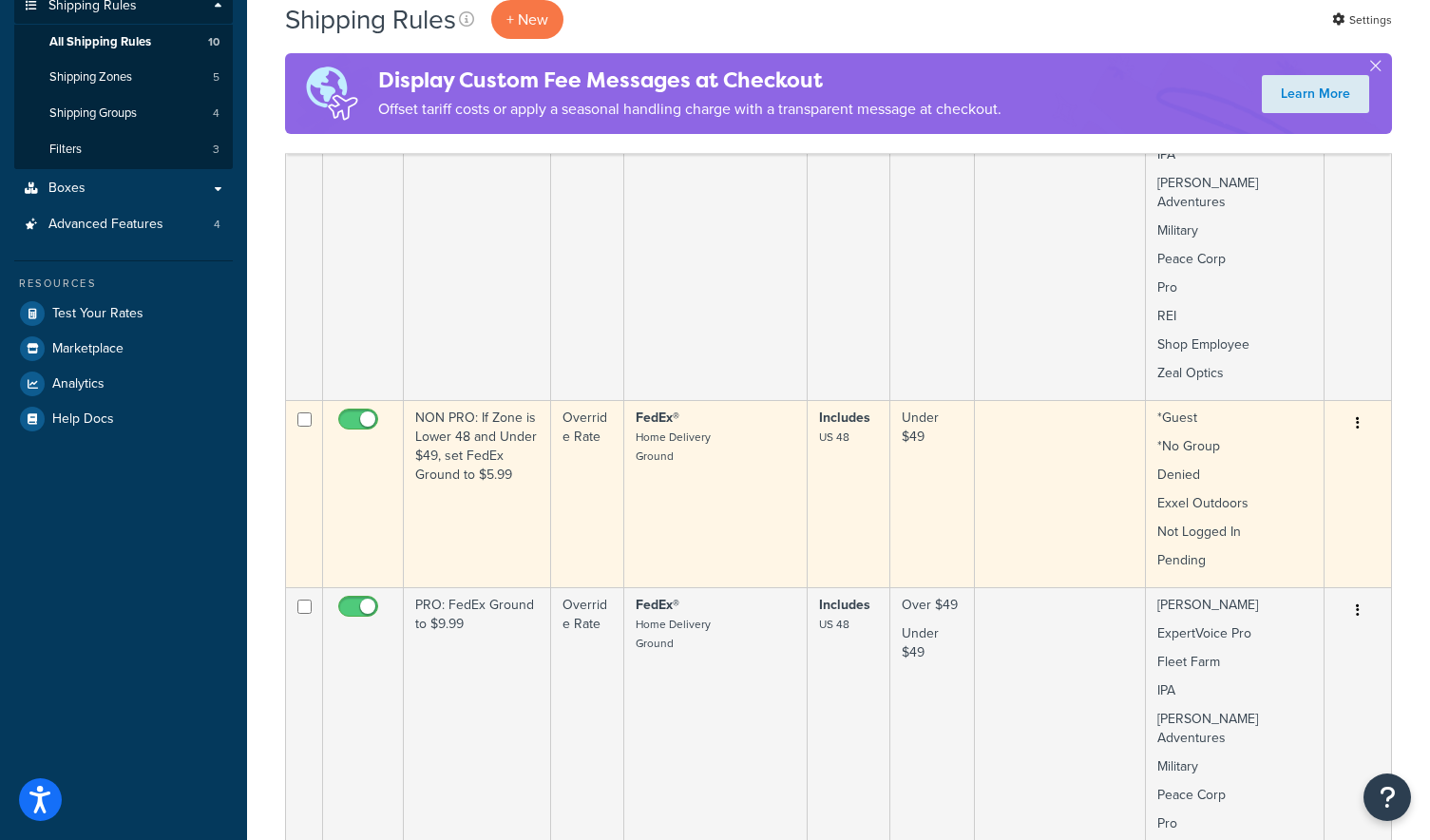
click at [1262, 437] on p "*No Group" at bounding box center [1234, 446] width 155 height 19
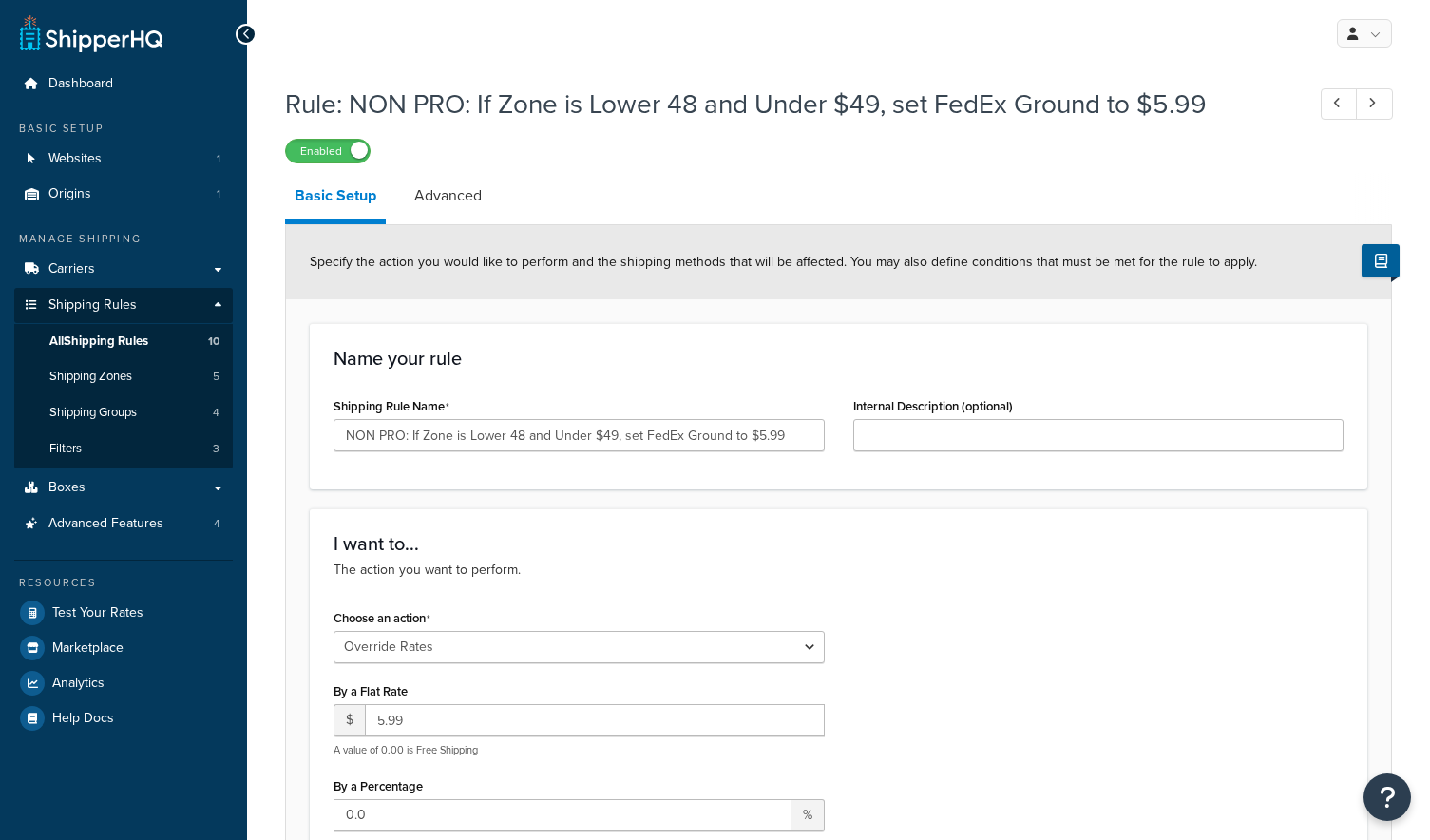
select select "OVERRIDE"
select select "LOCATION"
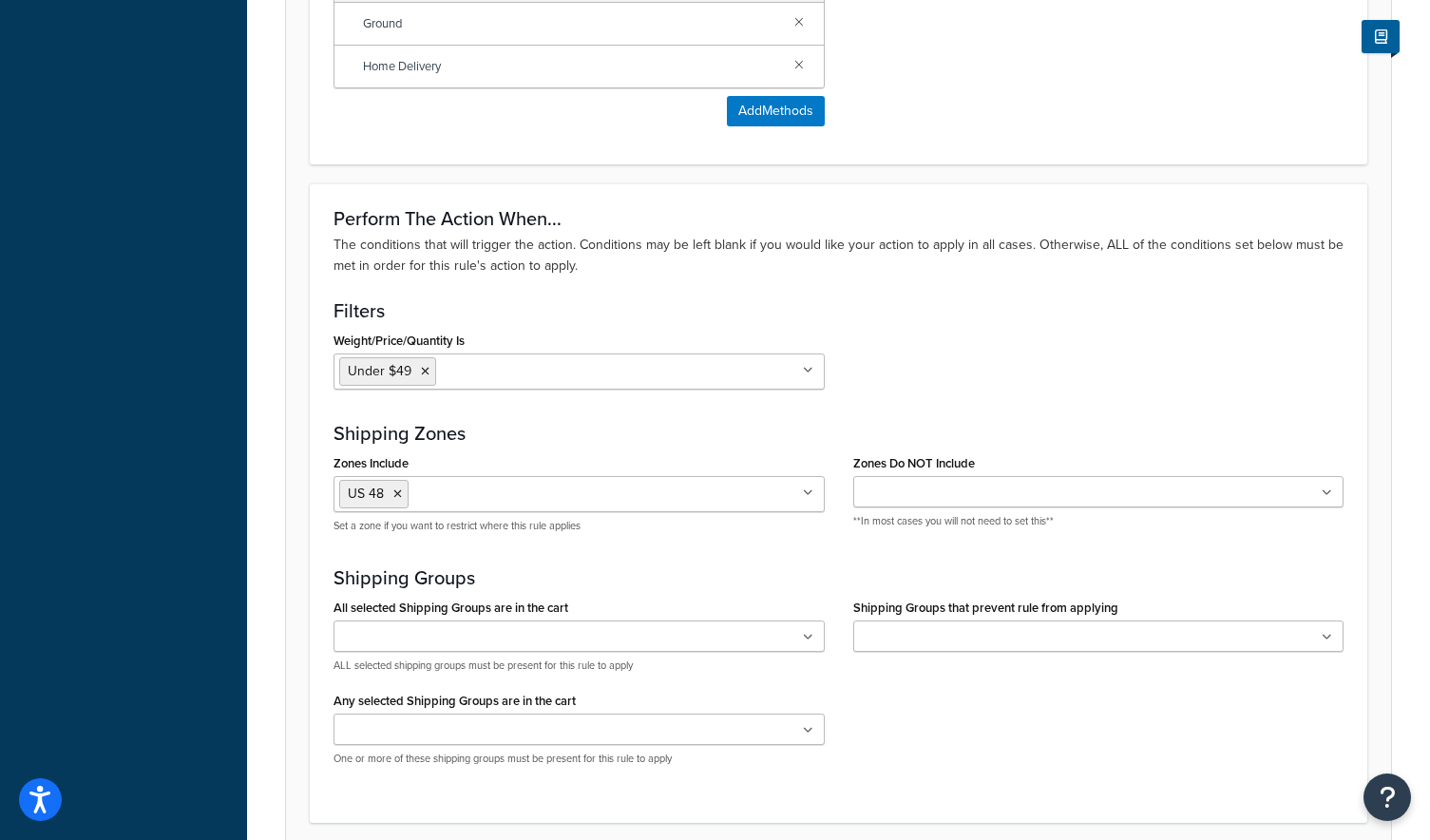
scroll to position [1421, 0]
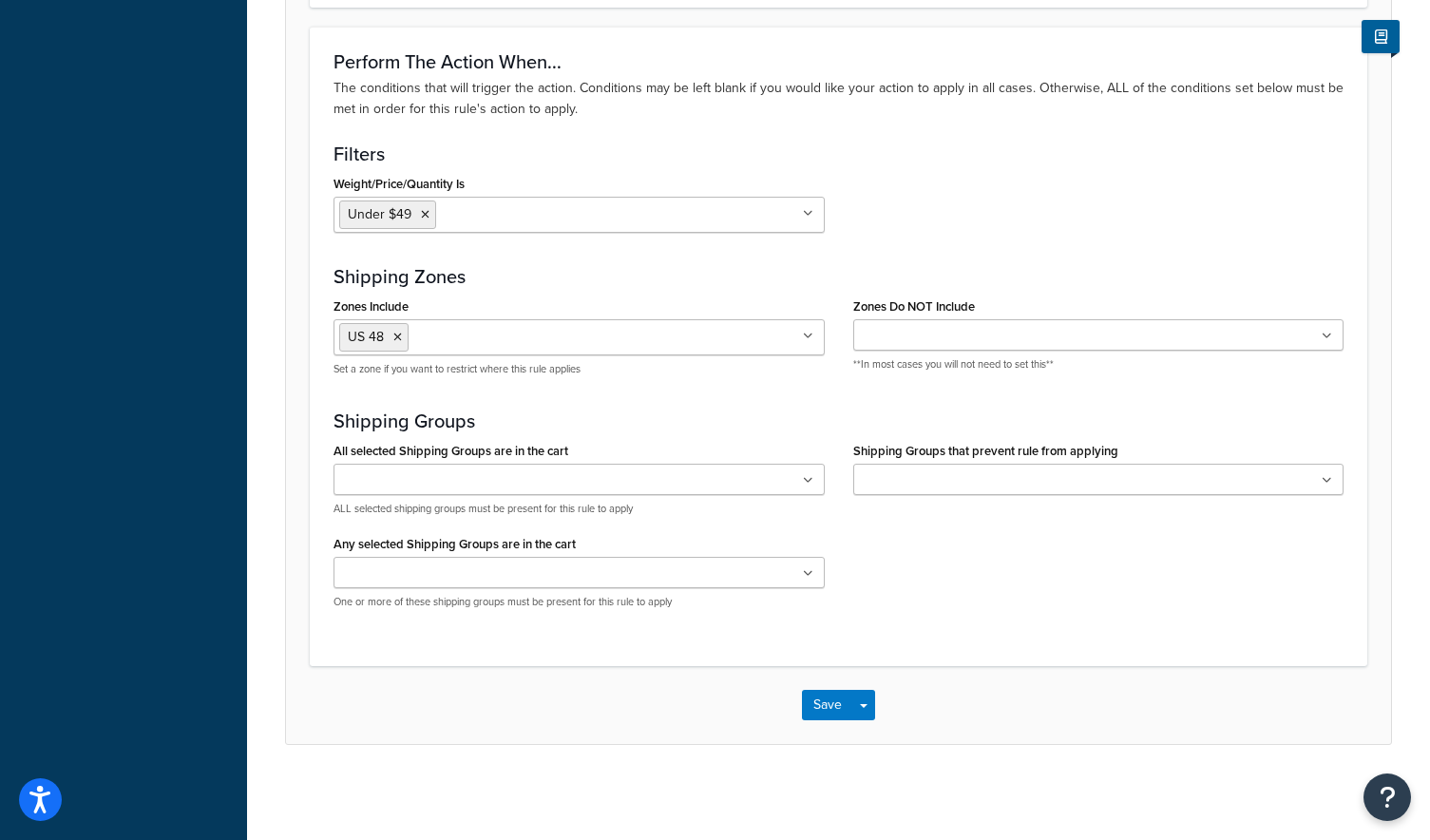
click at [438, 464] on ul at bounding box center [579, 479] width 491 height 31
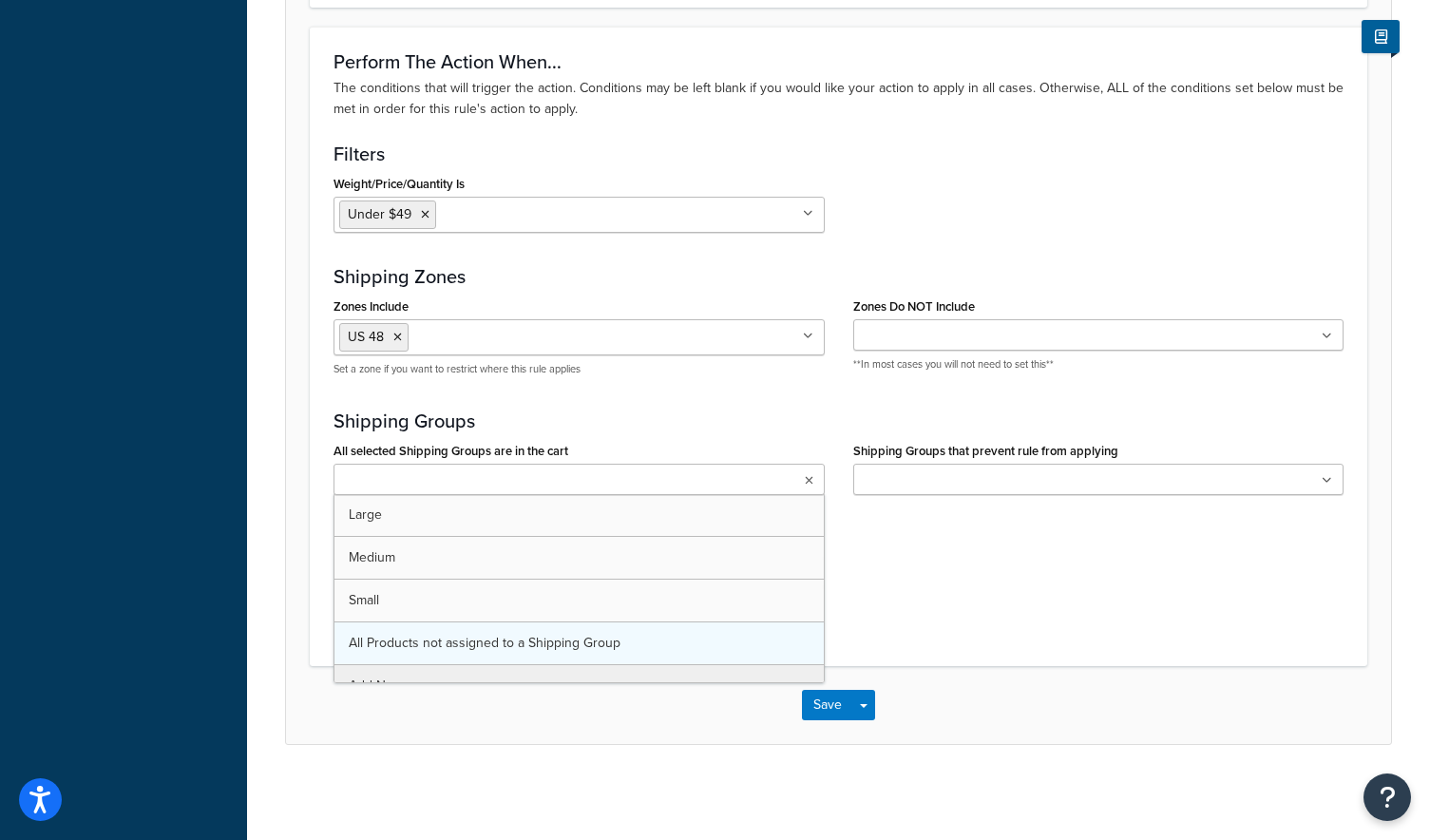
scroll to position [25, 0]
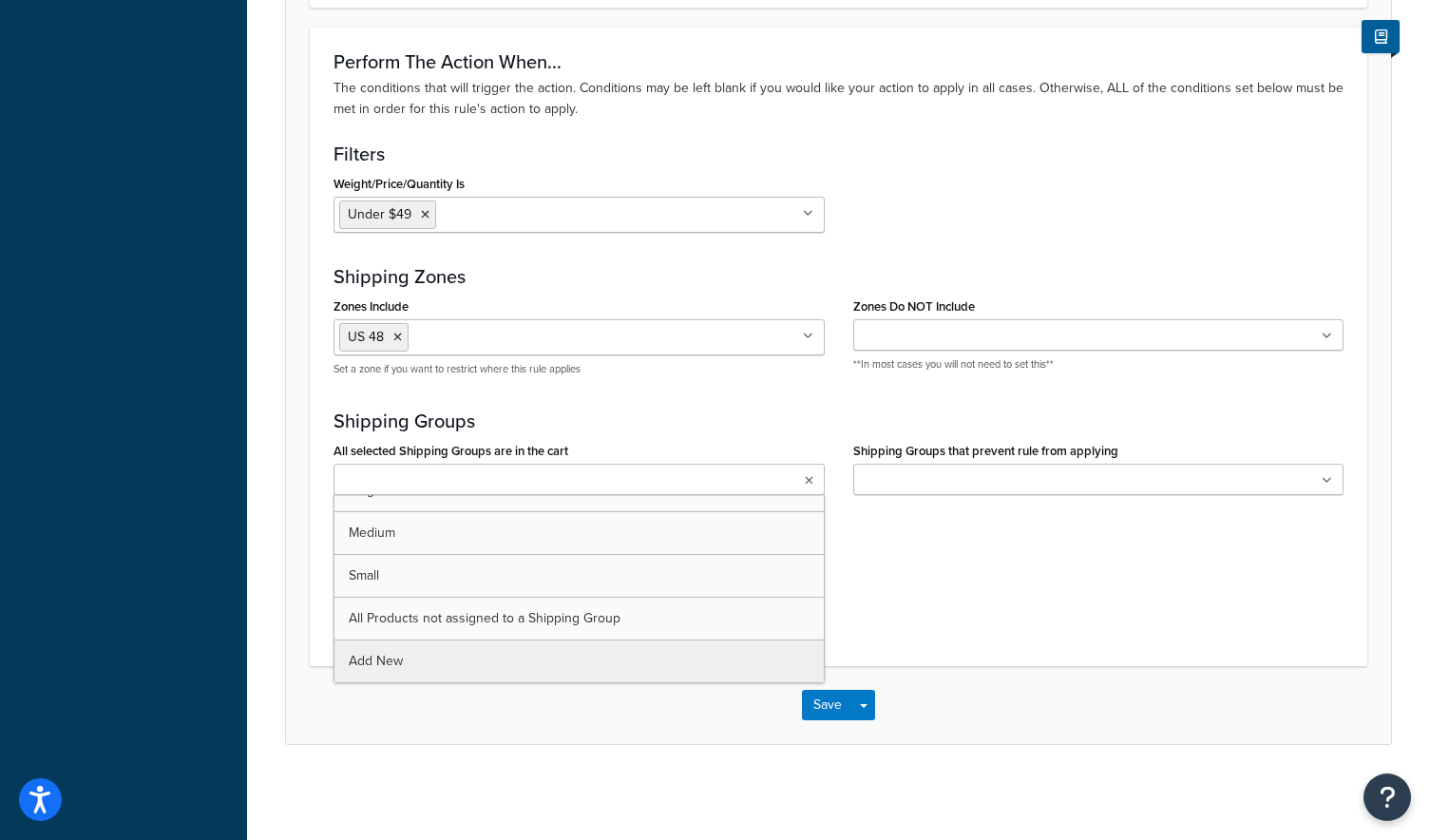
click at [792, 404] on div "Perform The Action When... The conditions that will trigger the action. Conditi…" at bounding box center [839, 346] width 1058 height 639
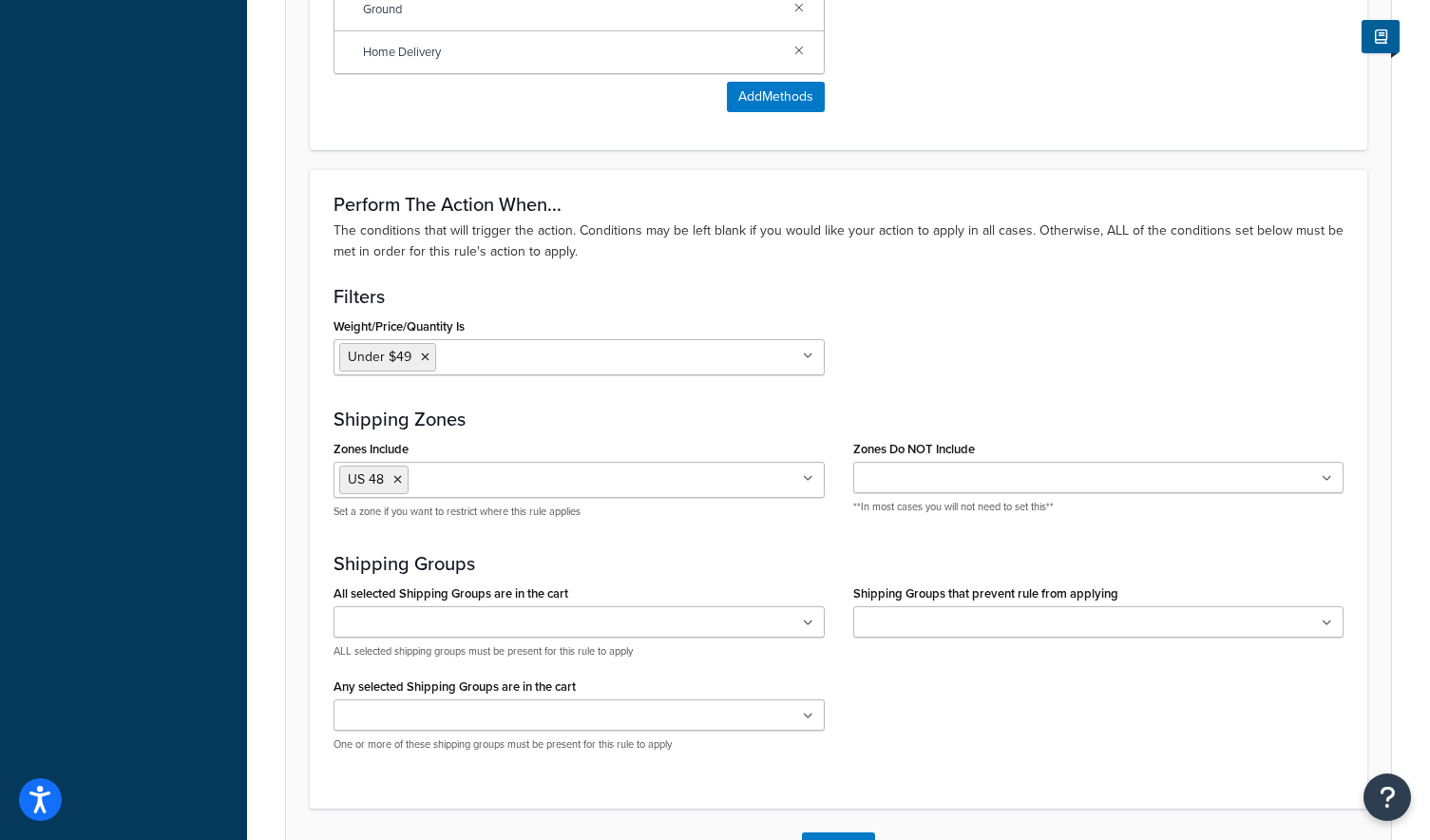
scroll to position [1275, 0]
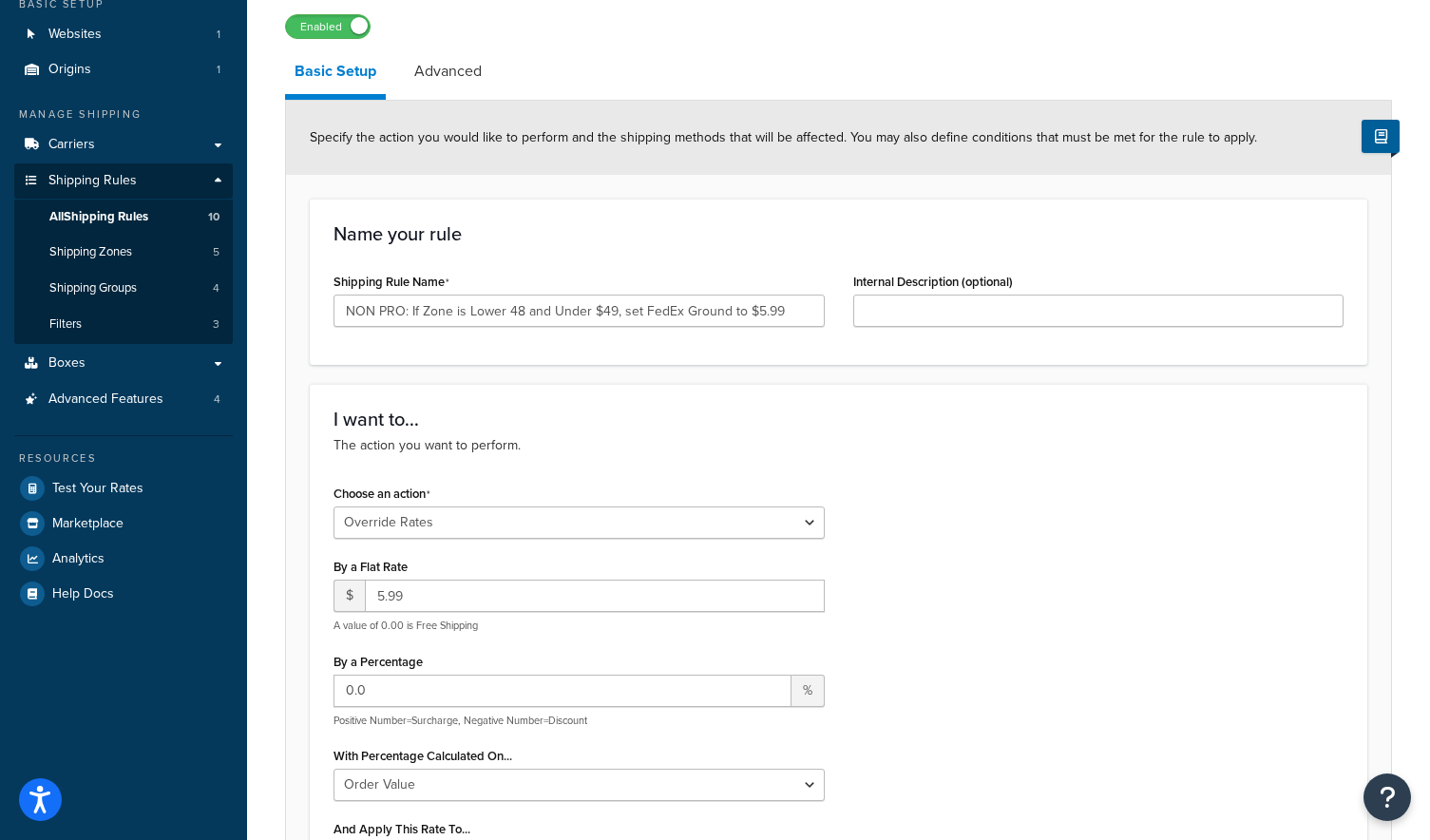
scroll to position [113, 0]
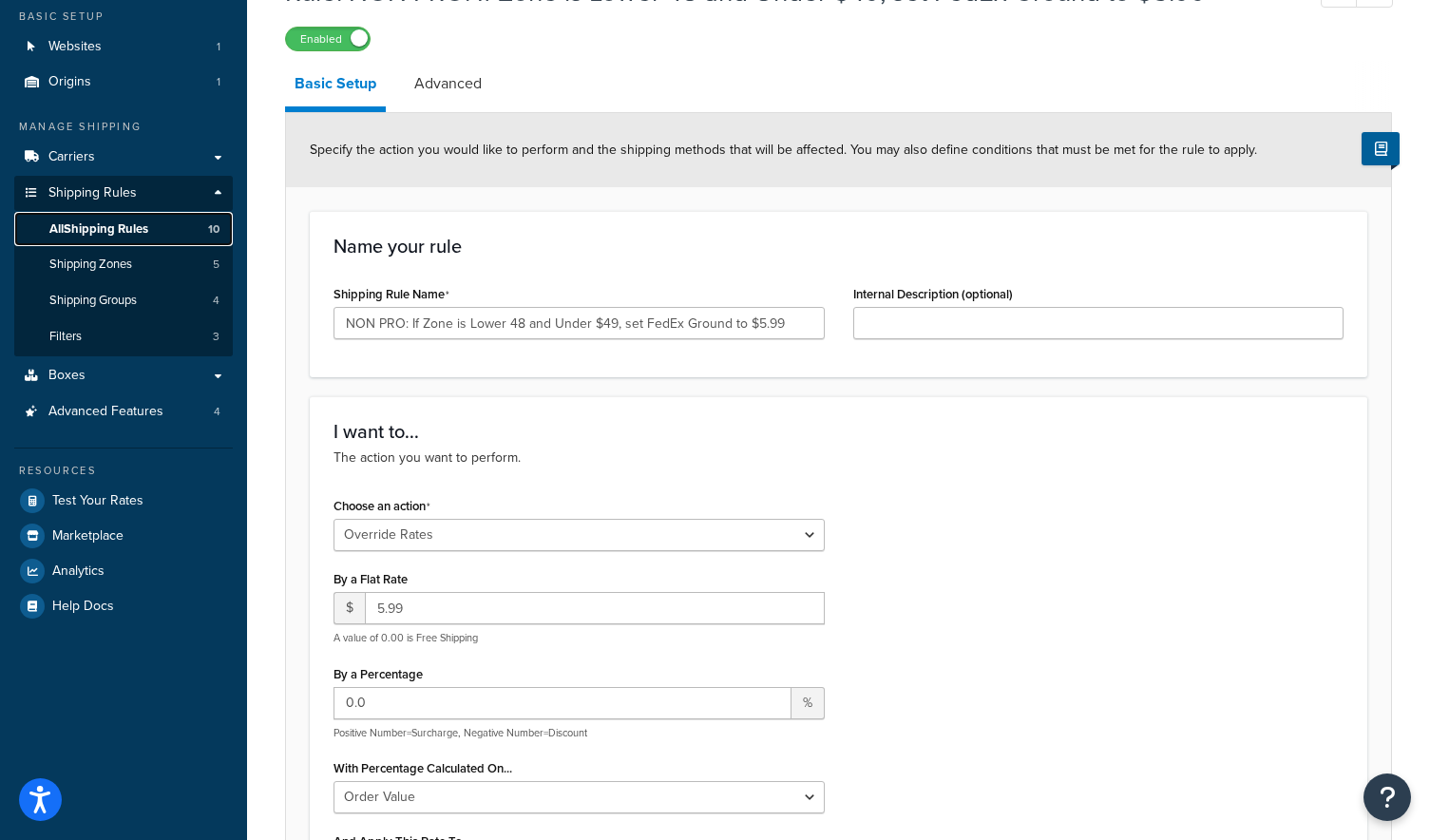
click at [114, 230] on span "All Shipping Rules" at bounding box center [99, 229] width 99 height 16
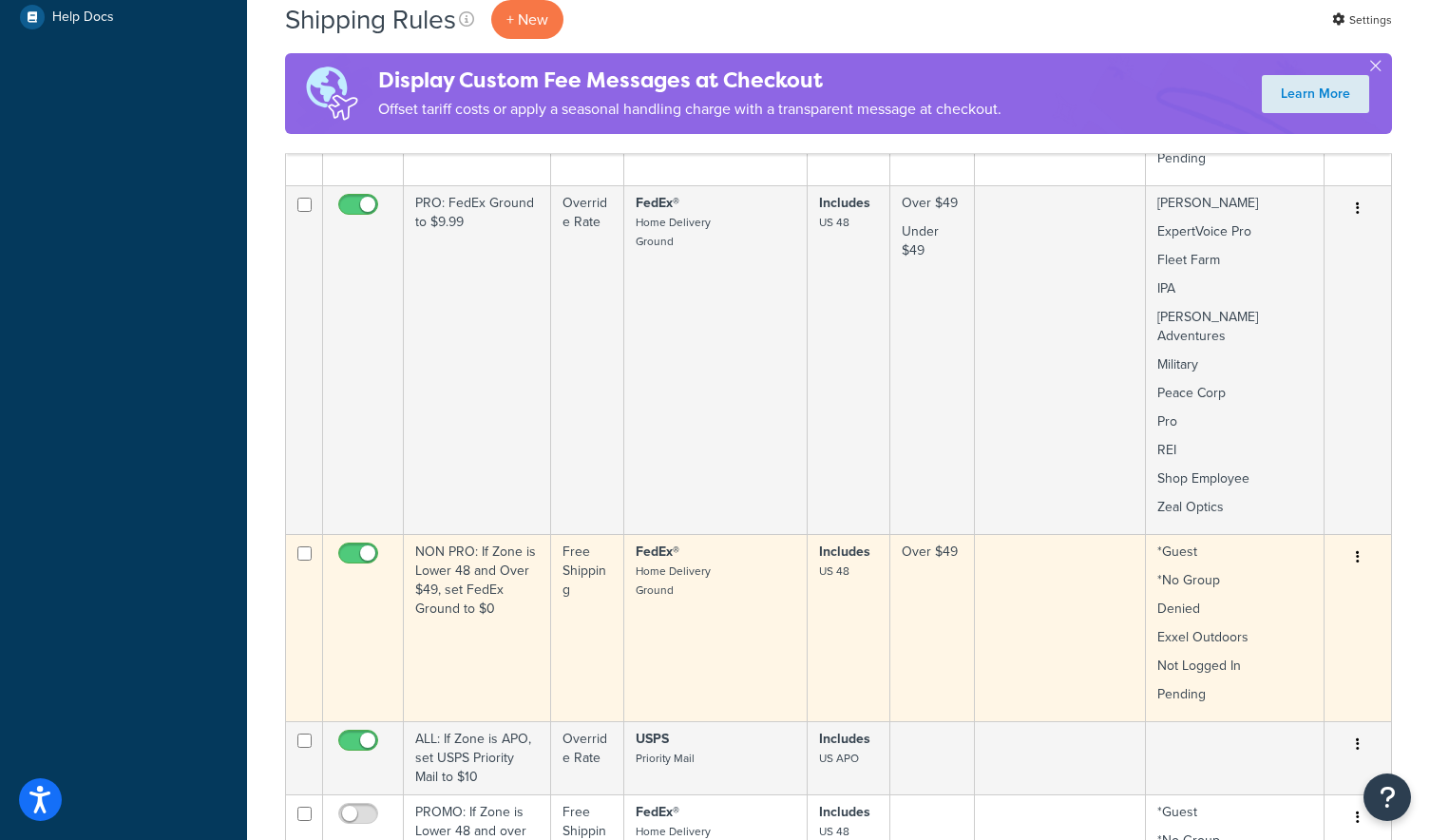
scroll to position [681, 0]
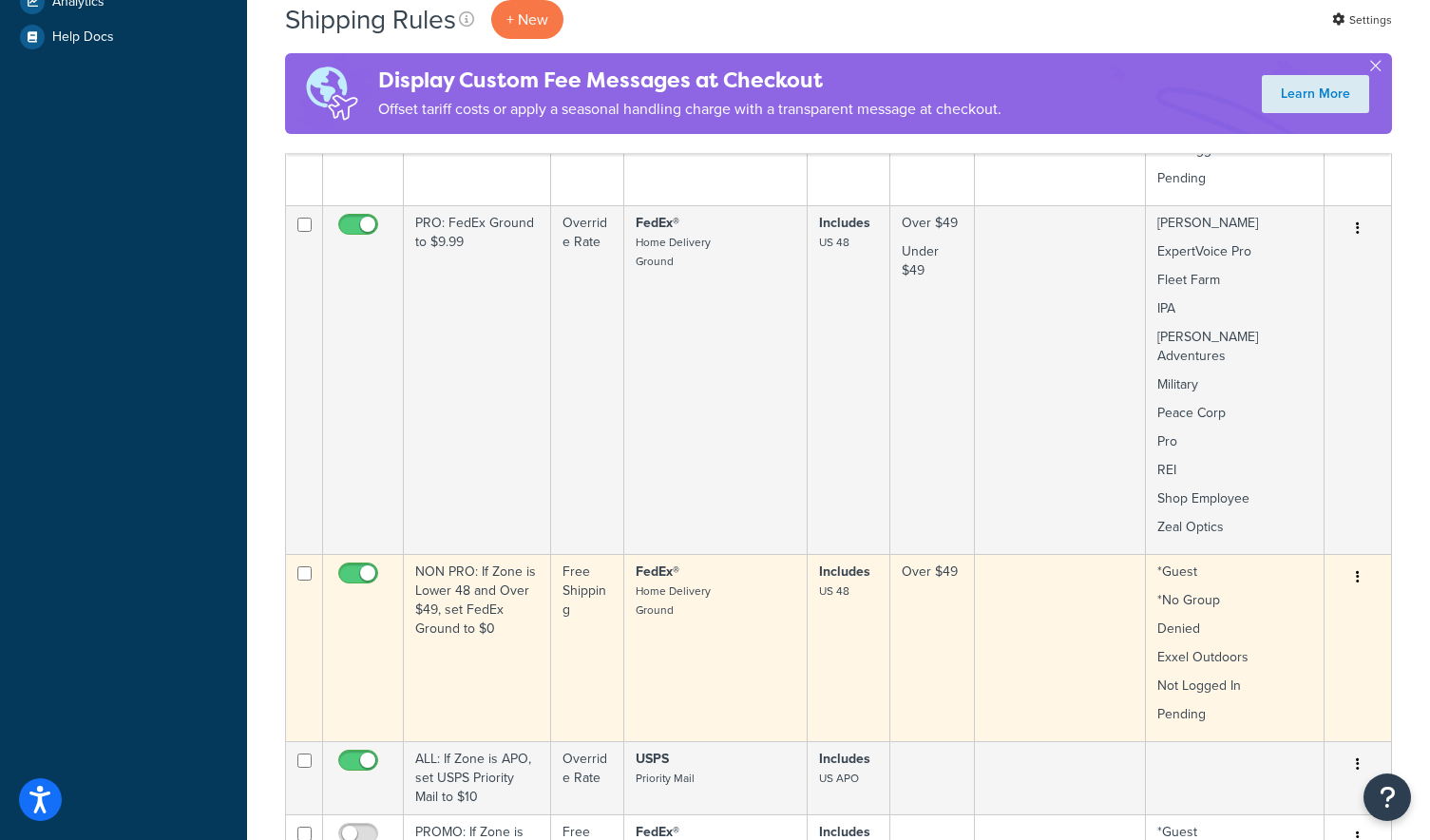
click at [1361, 563] on button "button" at bounding box center [1358, 578] width 27 height 31
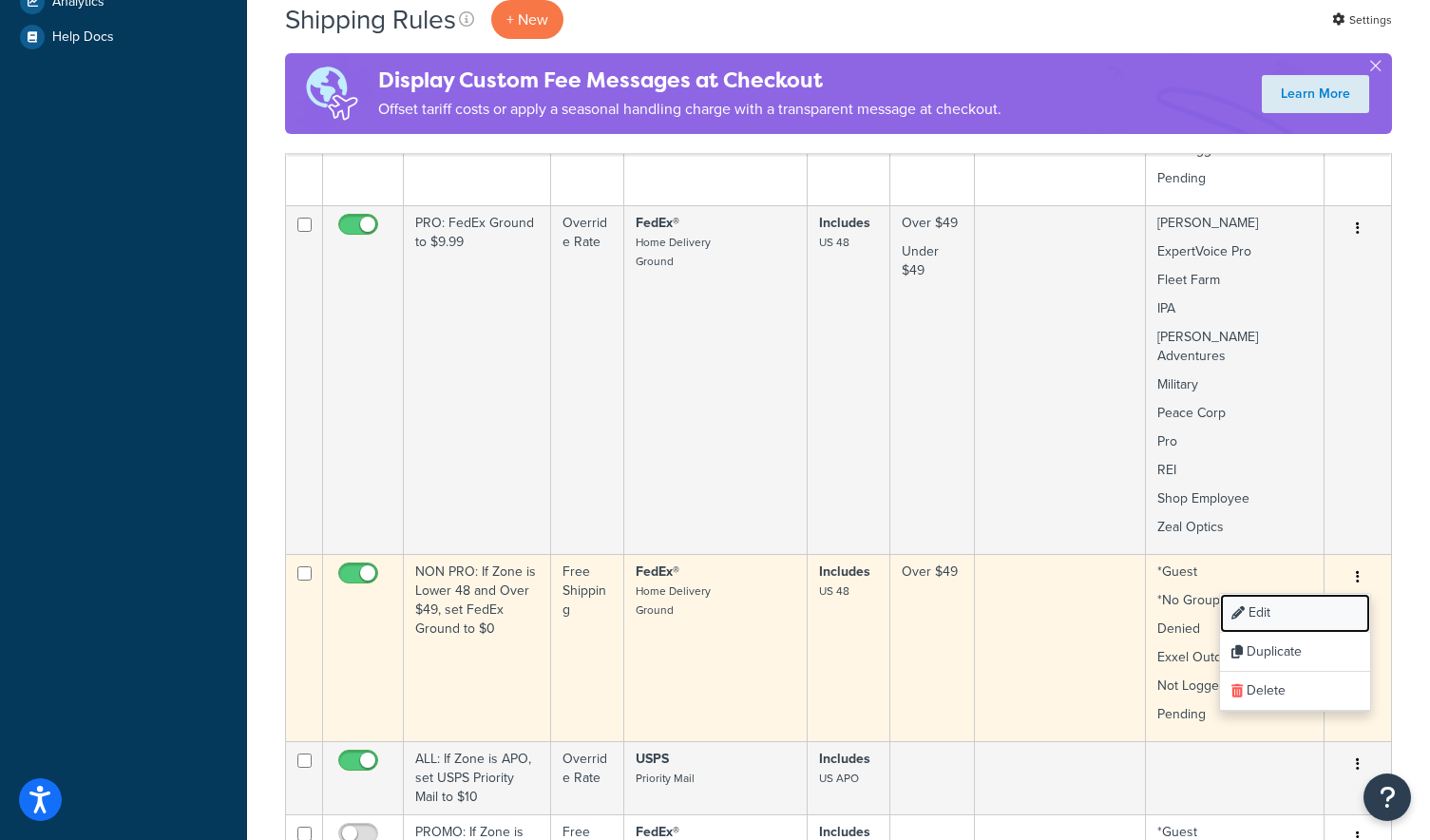
click at [1315, 594] on link "Edit" at bounding box center [1295, 613] width 150 height 39
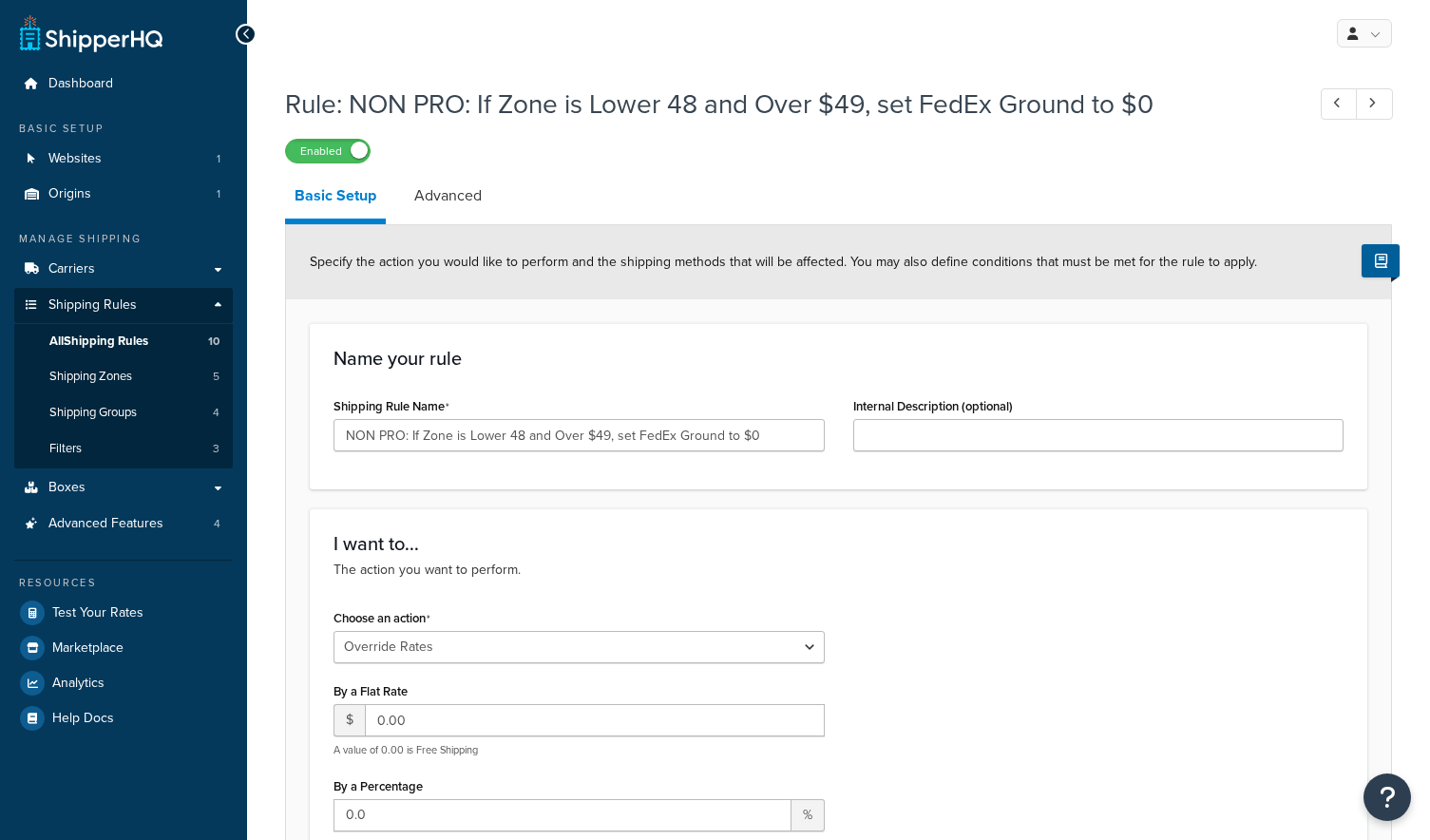
select select "OVERRIDE"
select select "LOCATION"
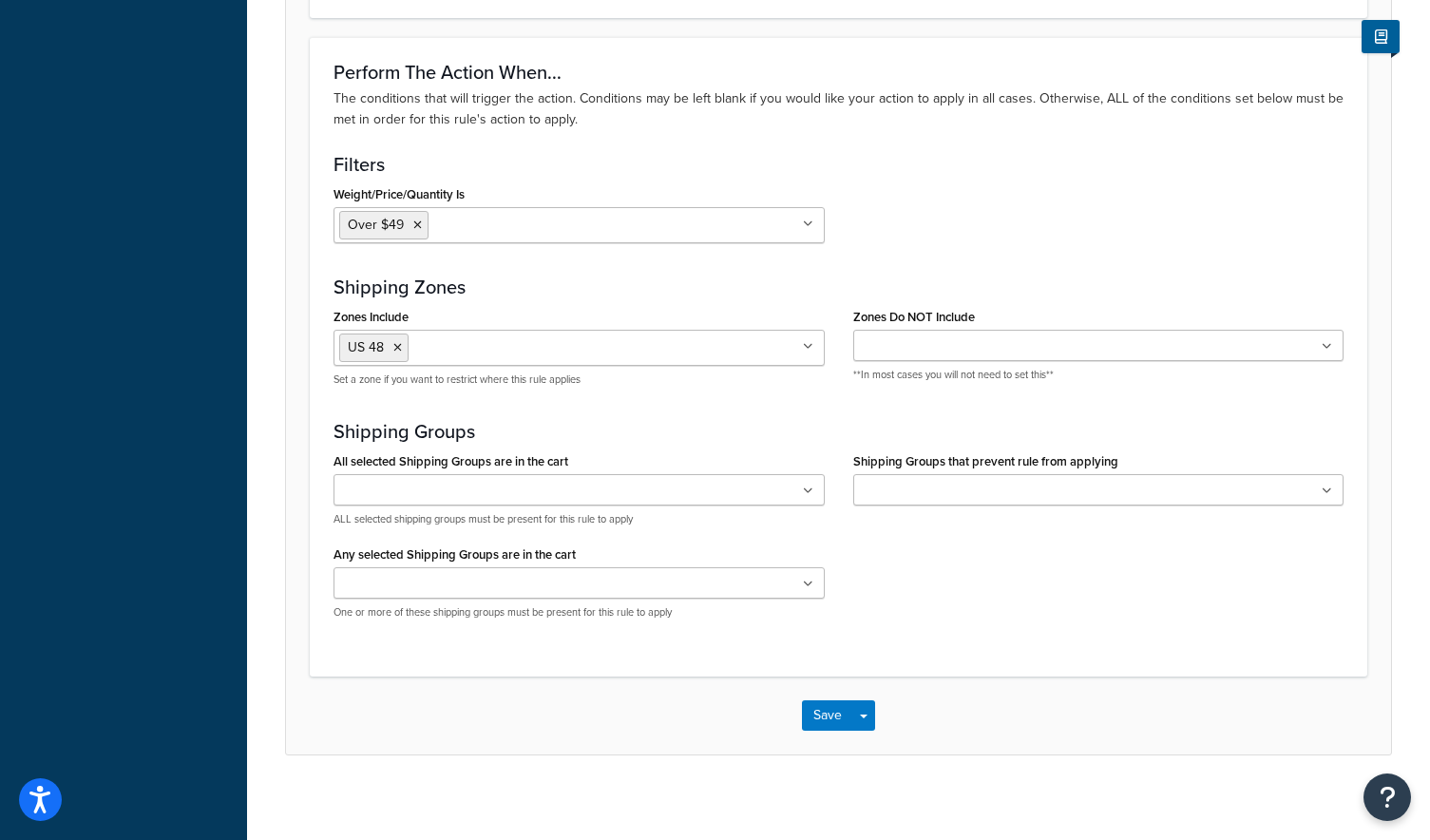
scroll to position [1421, 0]
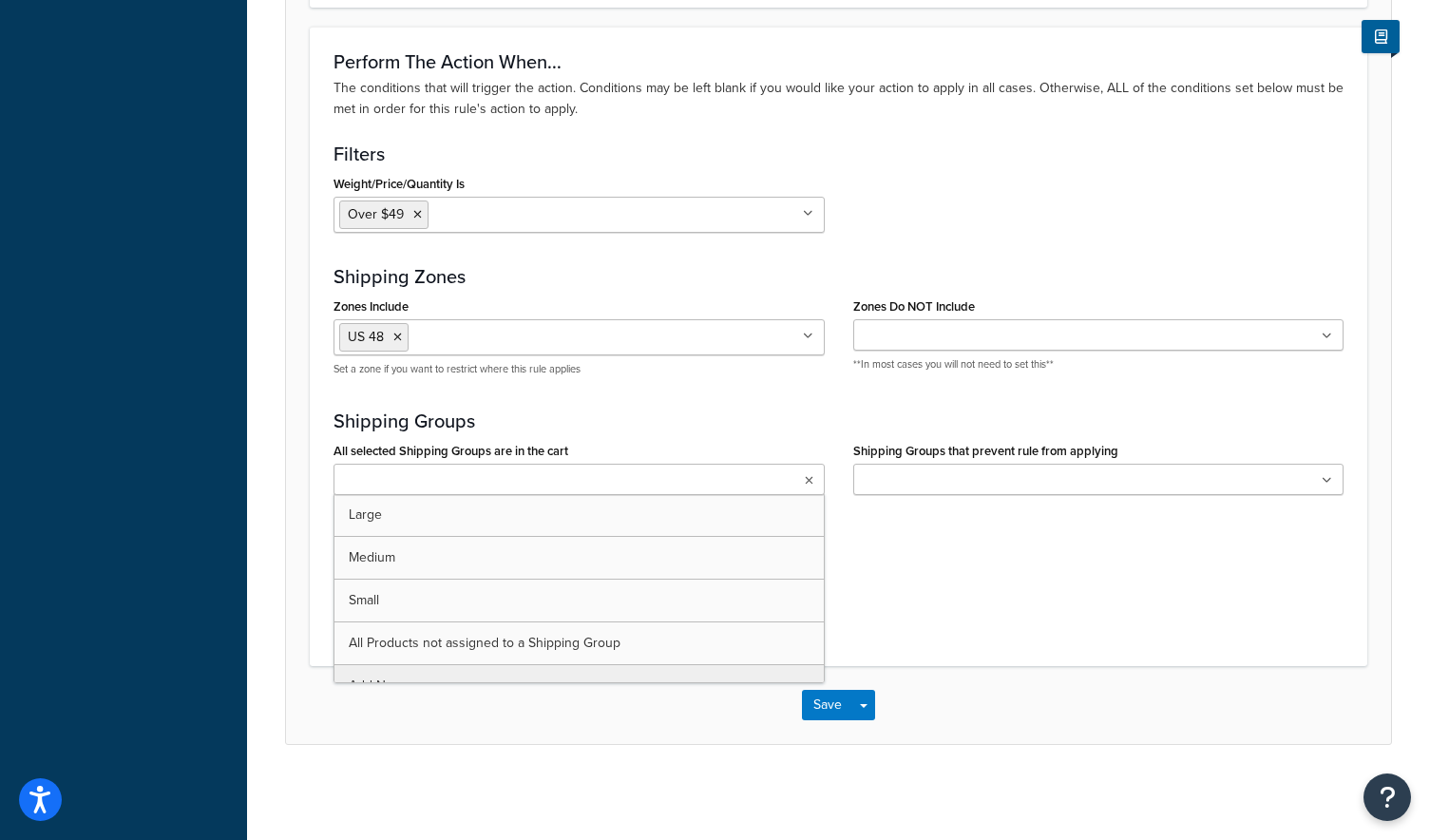
click at [801, 487] on ul at bounding box center [579, 479] width 491 height 31
click at [791, 476] on ul at bounding box center [579, 479] width 491 height 31
click at [974, 586] on div "All selected Shipping Groups are in the cart Large Medium Small All Products no…" at bounding box center [839, 530] width 1039 height 187
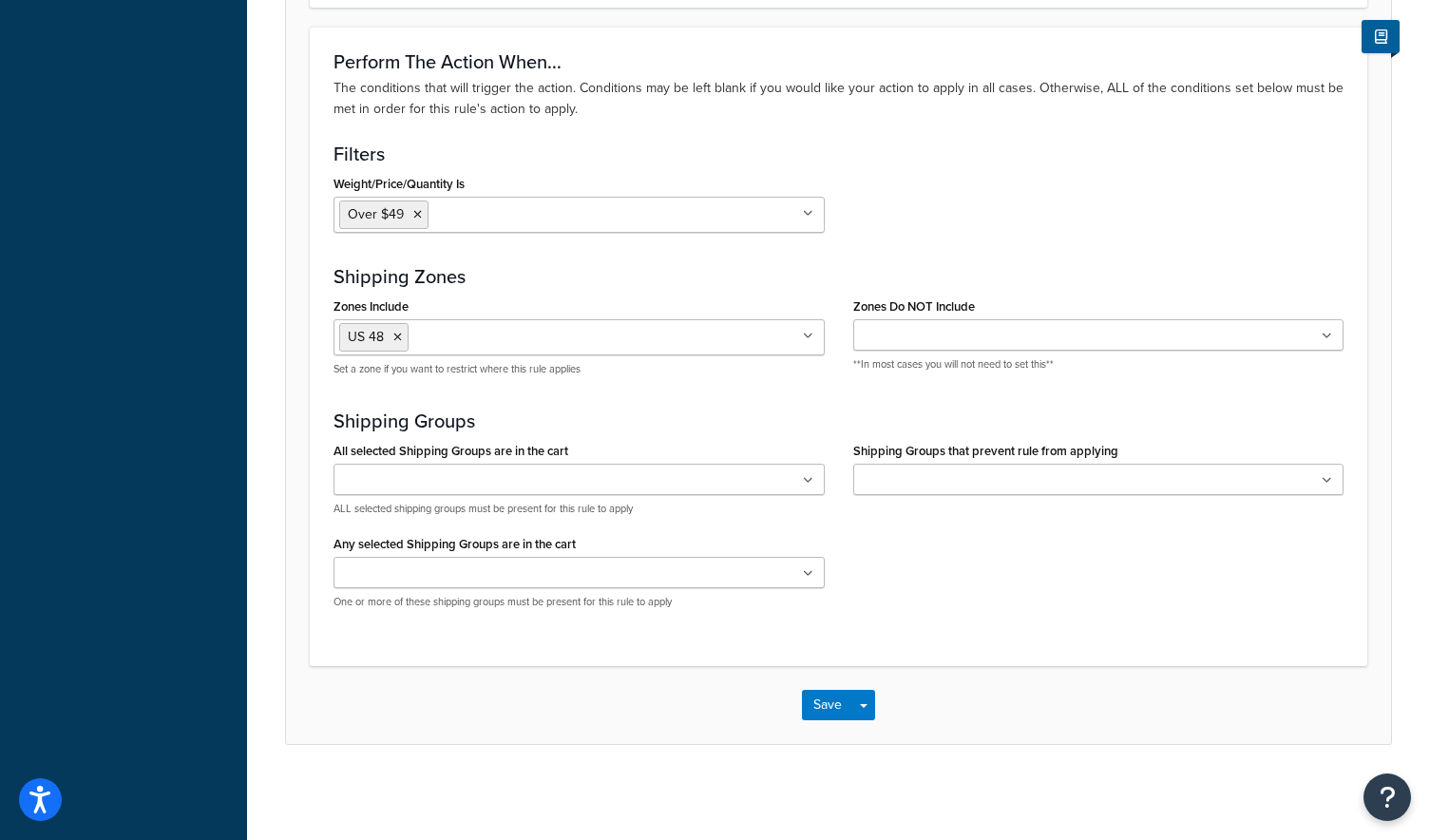
click at [768, 575] on ul at bounding box center [579, 572] width 491 height 31
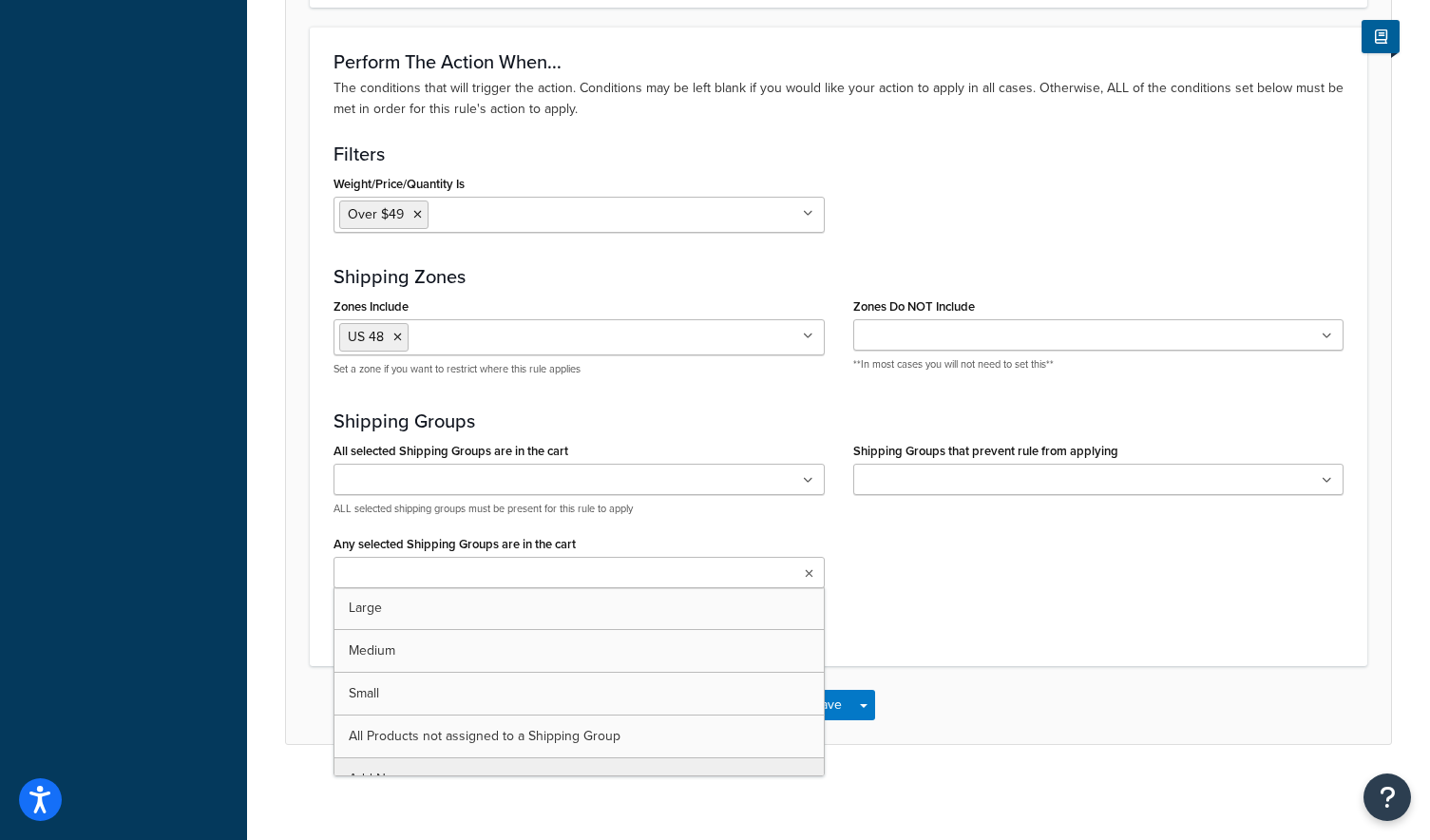
click at [768, 575] on ul at bounding box center [579, 572] width 491 height 31
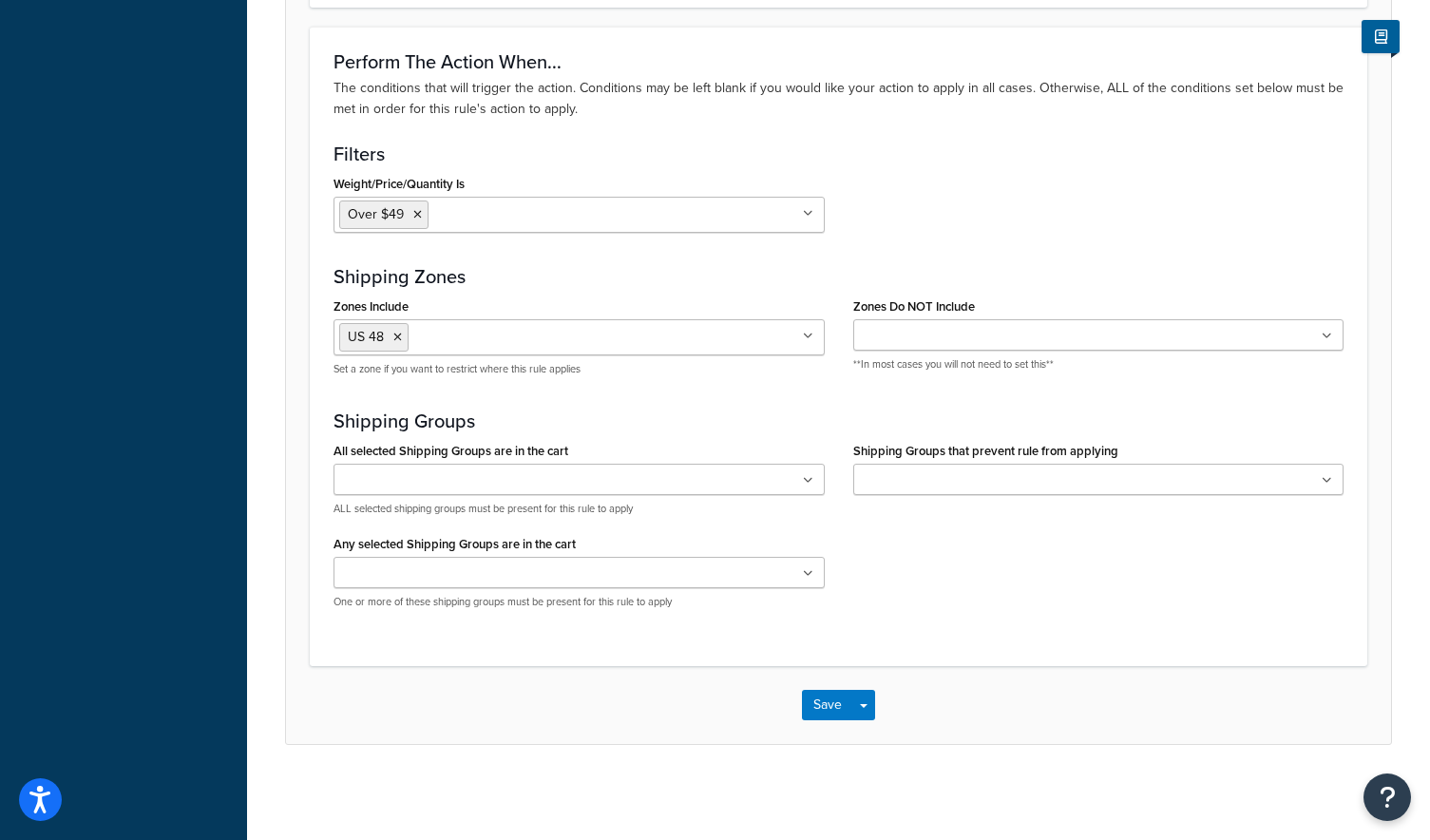
click at [1114, 603] on div "All selected Shipping Groups are in the cart Large Medium Small All Products no…" at bounding box center [839, 530] width 1039 height 187
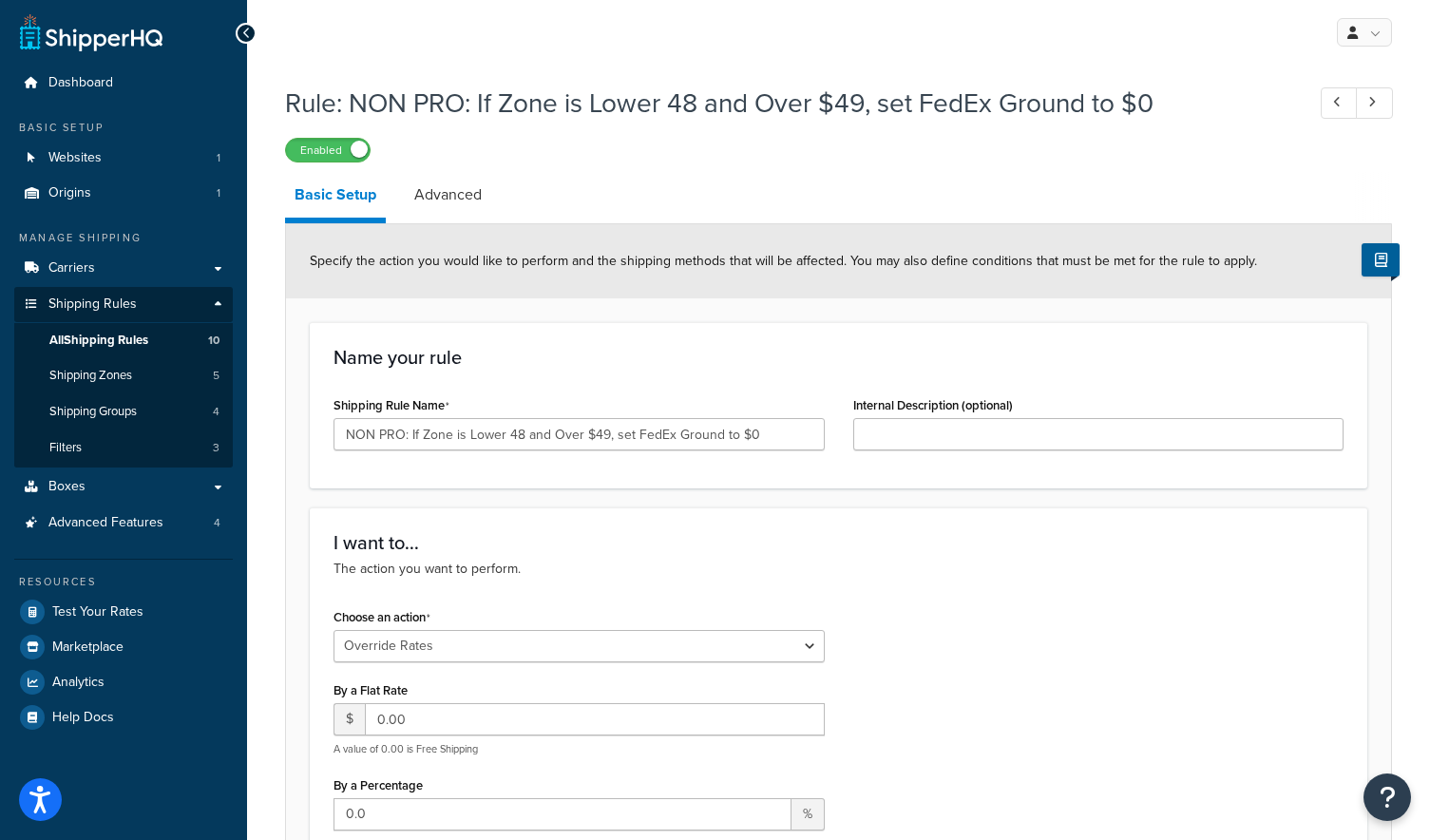
scroll to position [0, 0]
click at [456, 210] on link "Advanced" at bounding box center [447, 195] width 87 height 46
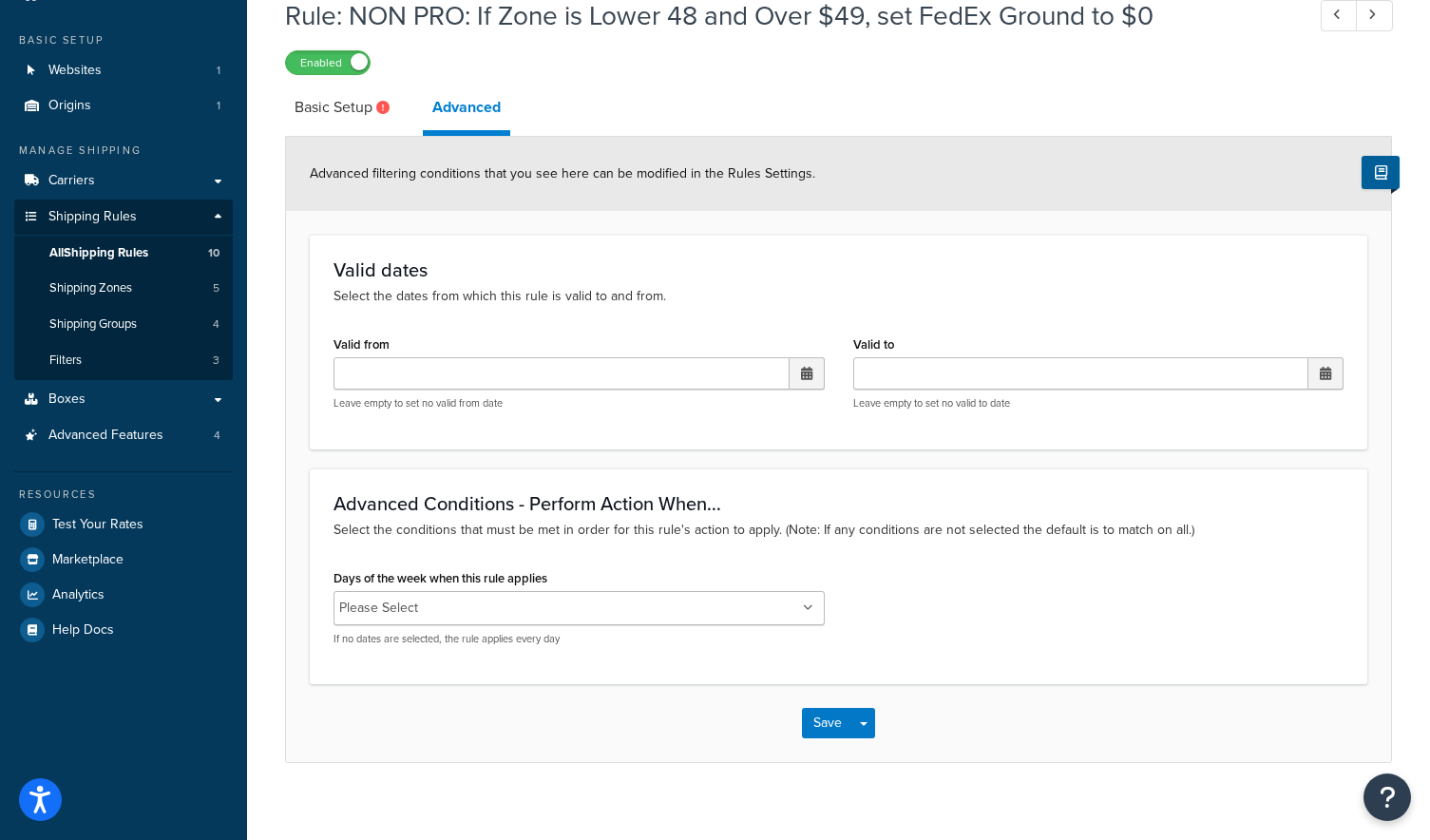
scroll to position [109, 0]
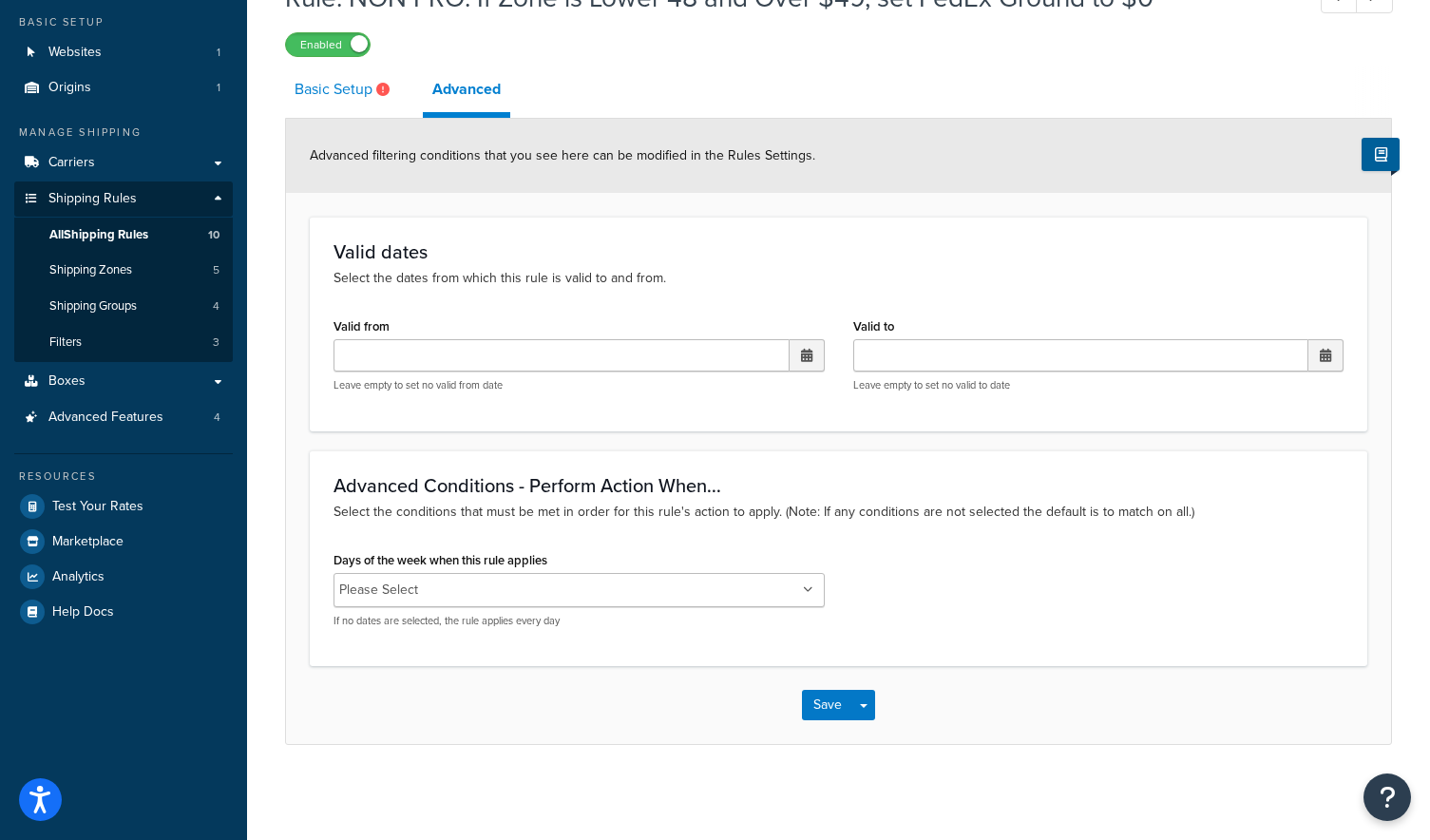
click at [376, 102] on link "Basic Setup" at bounding box center [344, 90] width 119 height 46
select select "OVERRIDE"
select select "LOCATION"
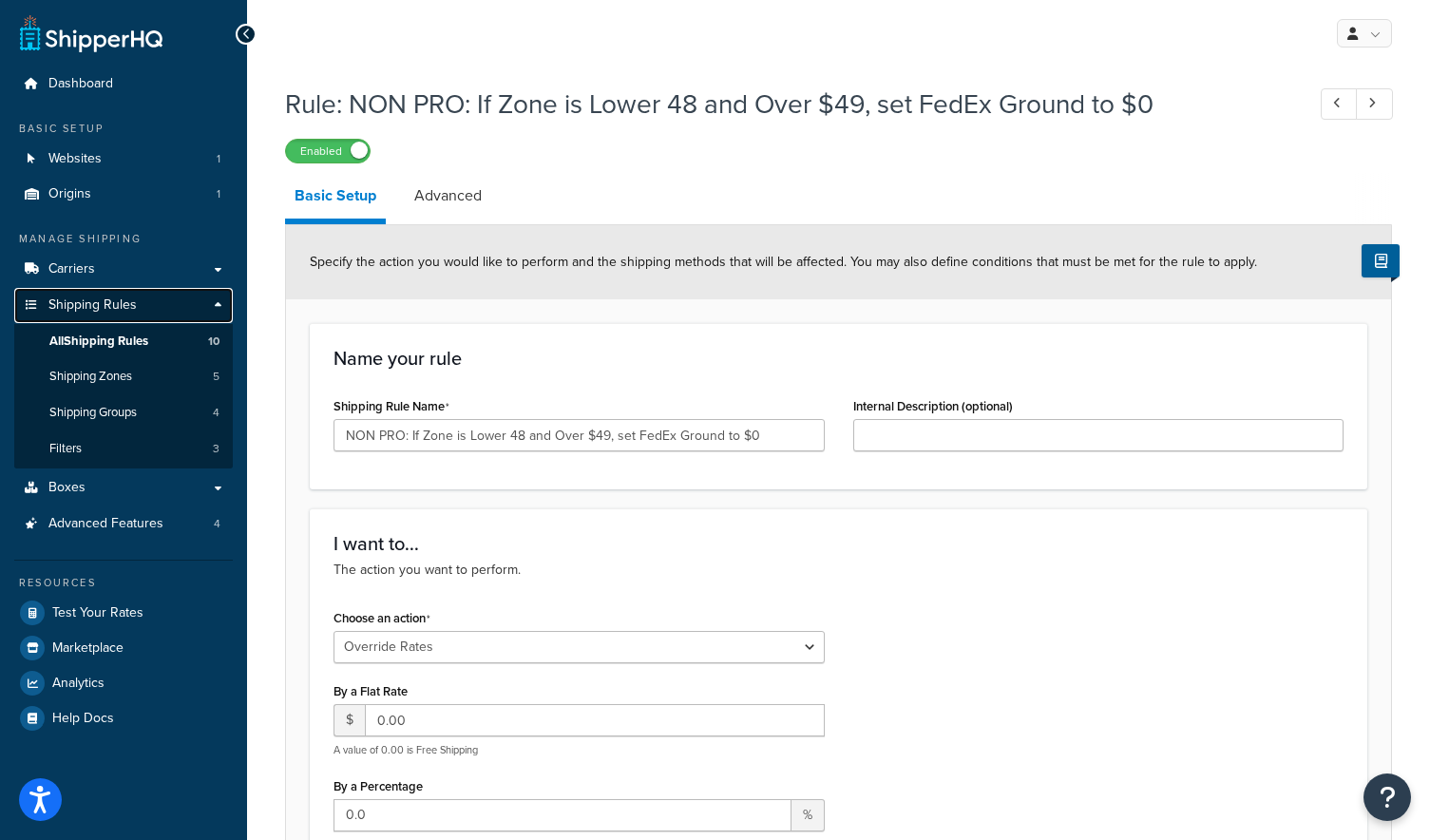
click at [70, 302] on span "Shipping Rules" at bounding box center [93, 305] width 89 height 16
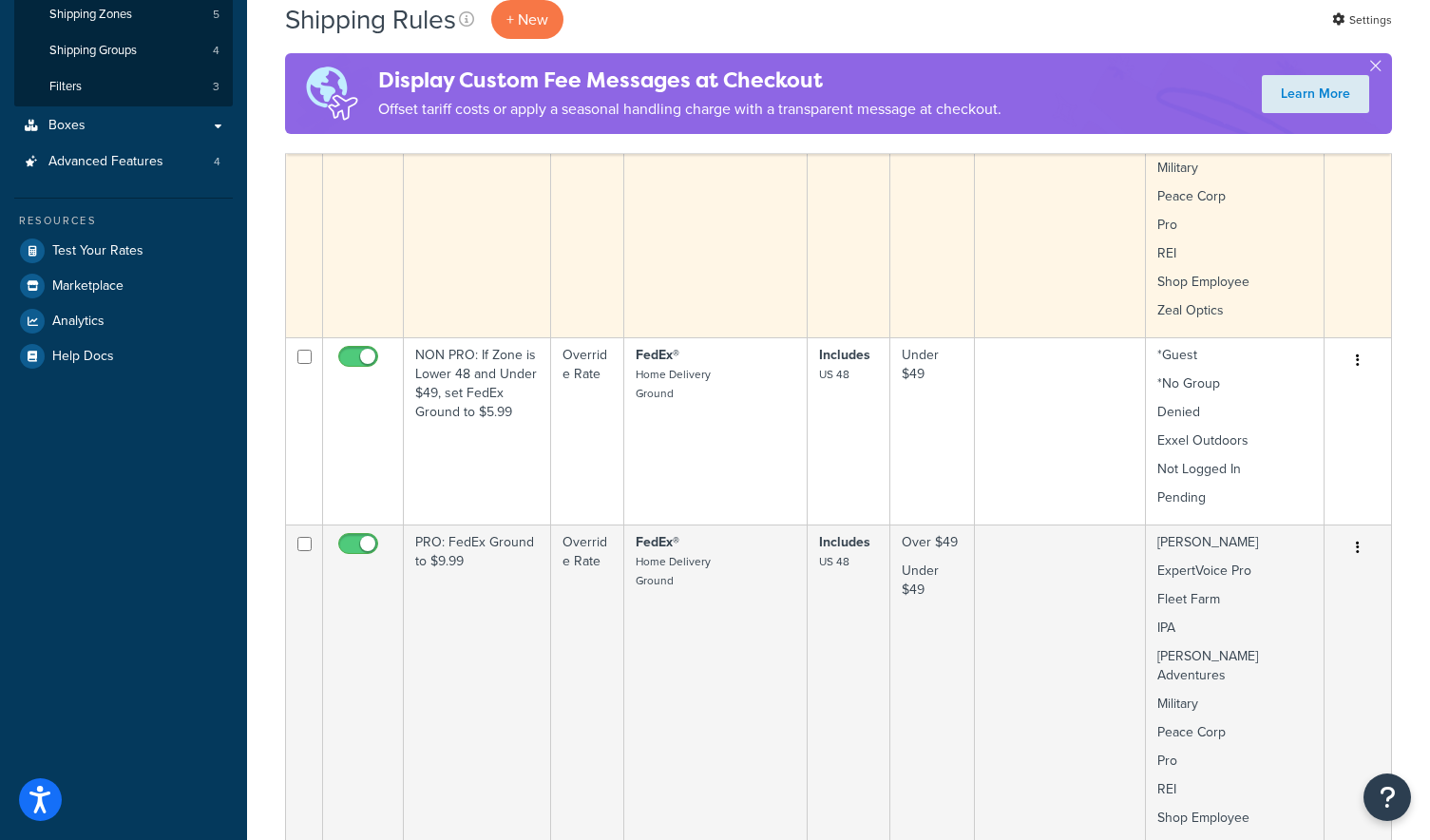
scroll to position [561, 0]
